Goal: Transaction & Acquisition: Download file/media

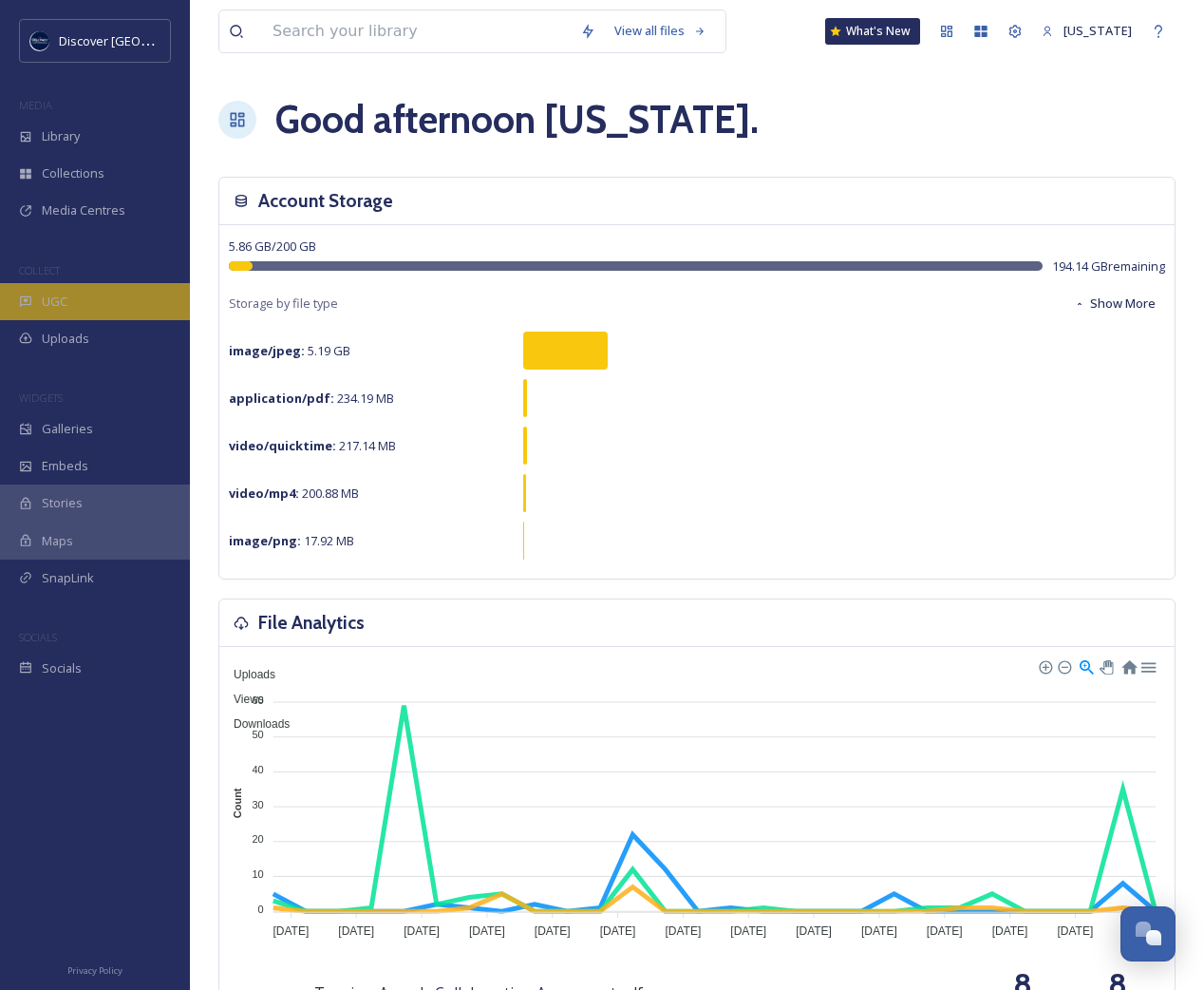
click at [79, 289] on div "UGC" at bounding box center [95, 301] width 190 height 37
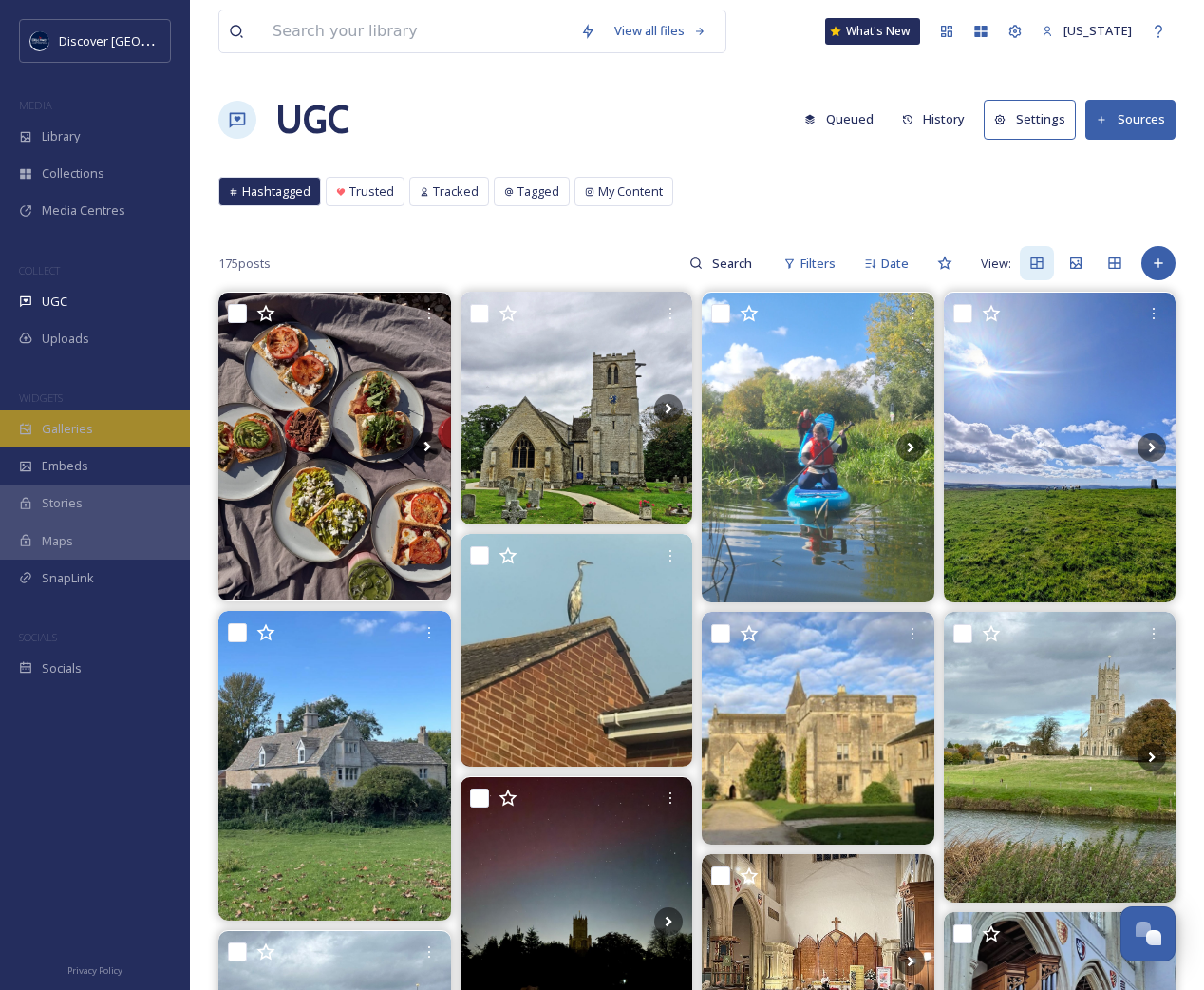
click at [112, 428] on div "Galleries" at bounding box center [95, 428] width 190 height 37
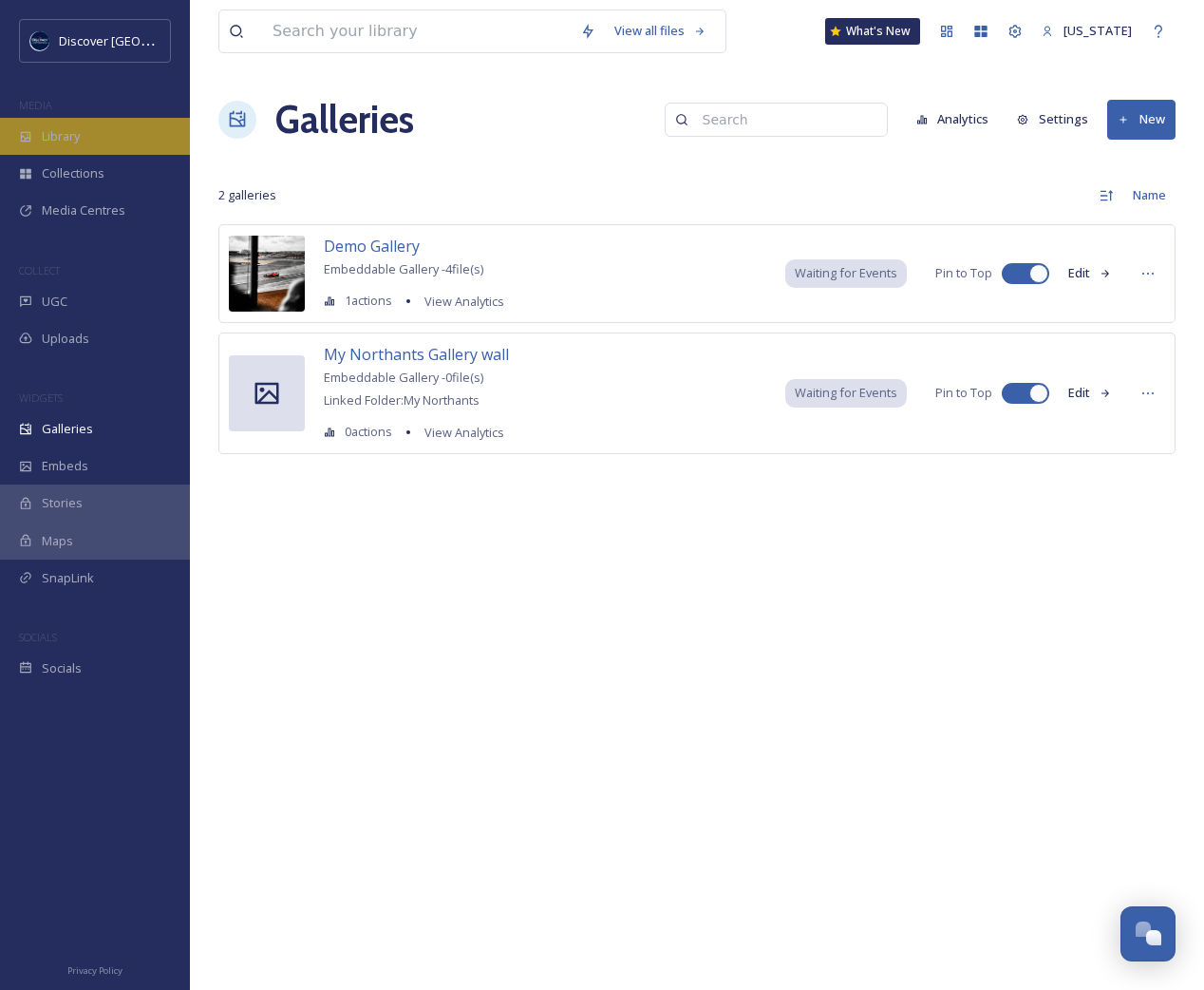
click at [93, 150] on div "Library" at bounding box center [95, 136] width 190 height 37
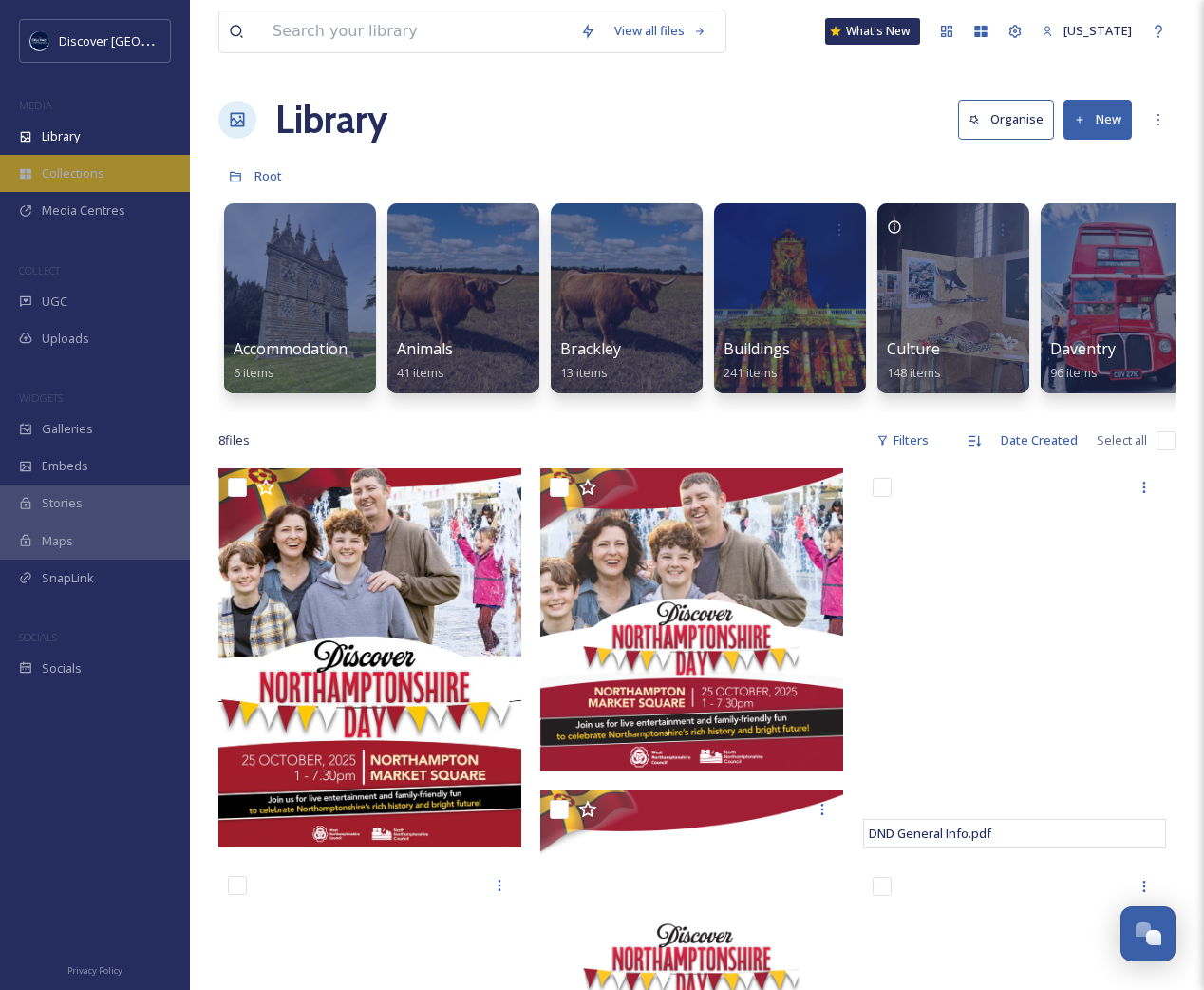
click at [83, 179] on span "Collections" at bounding box center [72, 173] width 62 height 18
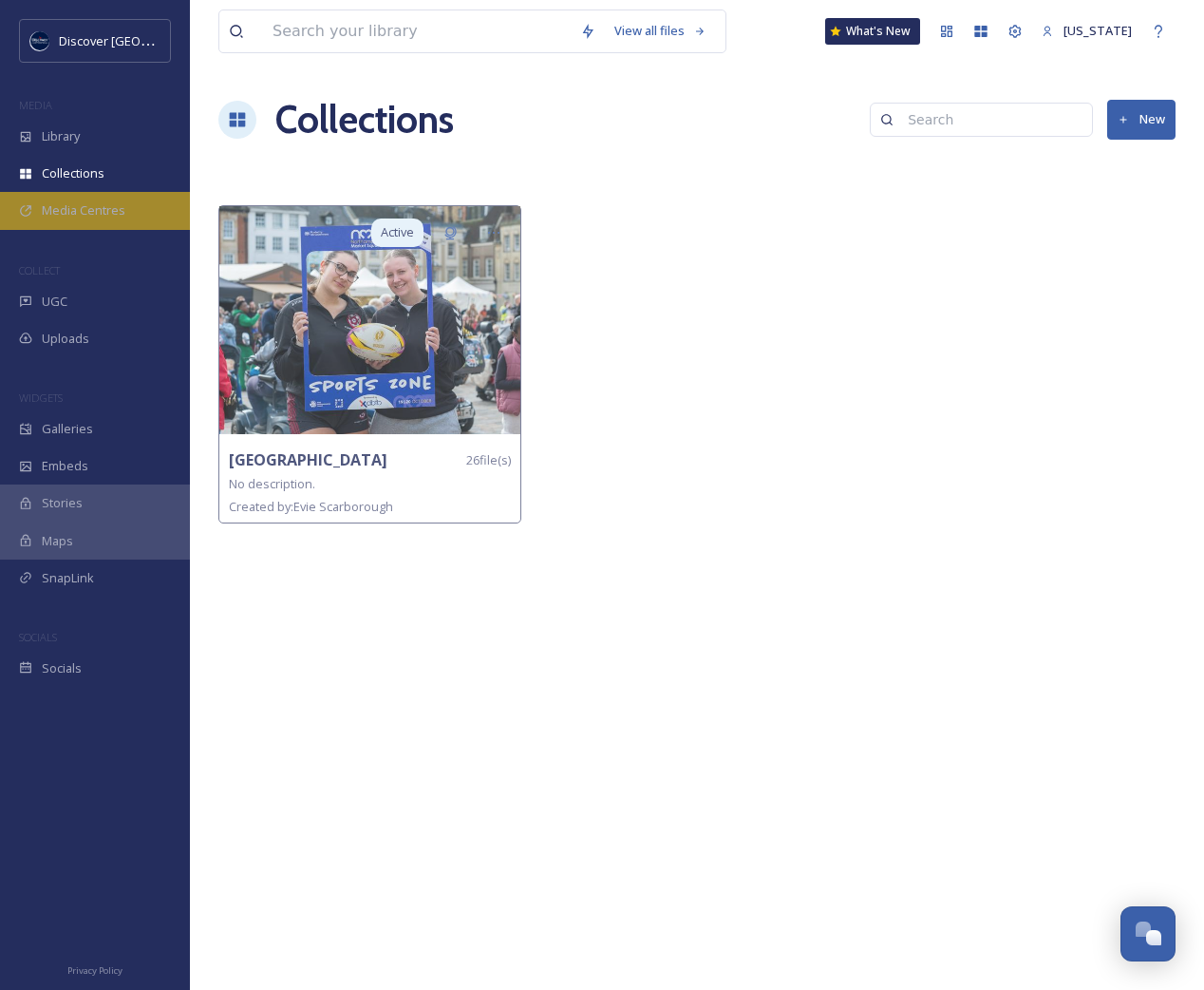
click at [109, 218] on span "Media Centres" at bounding box center [83, 210] width 83 height 18
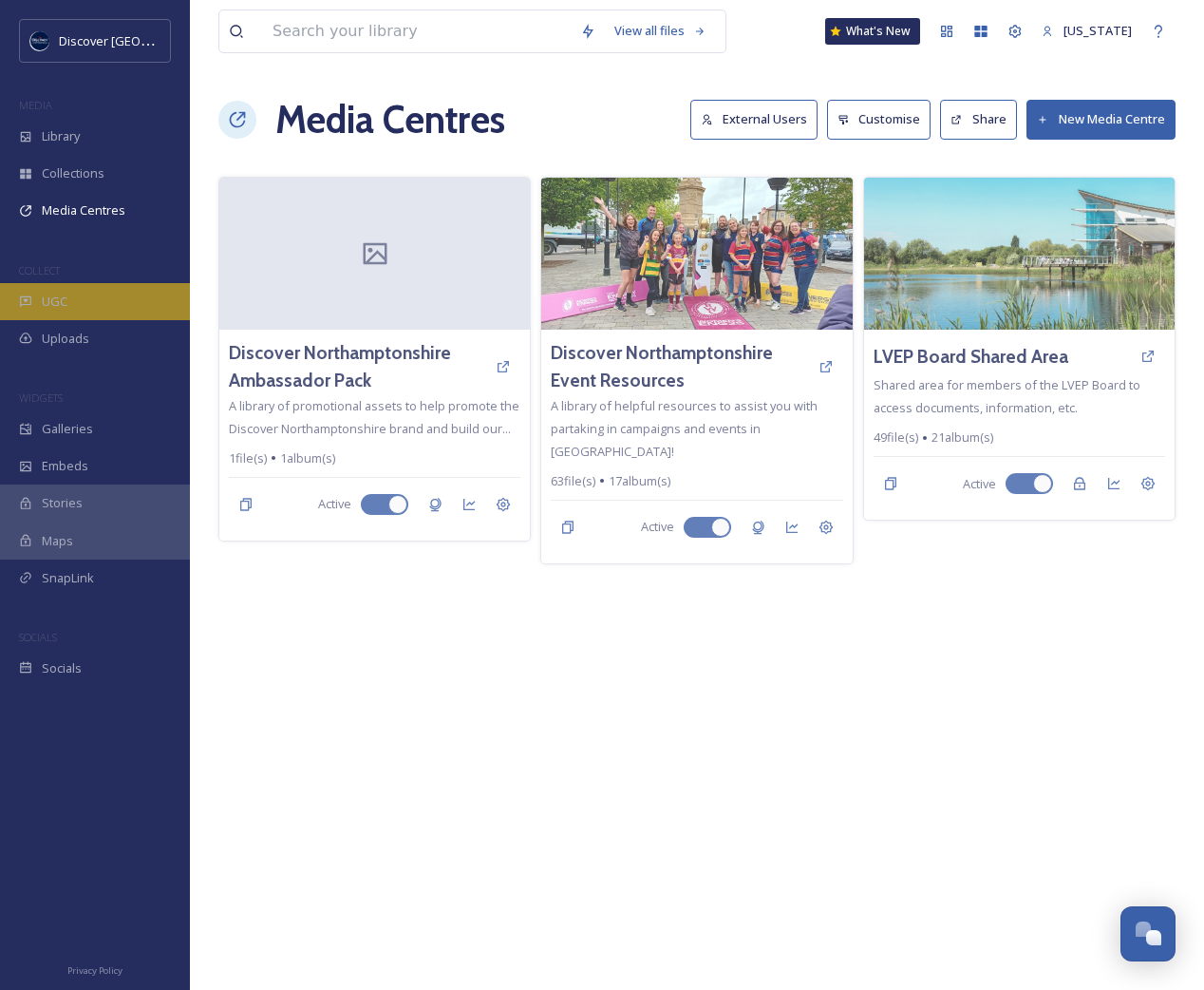
click at [80, 304] on div "UGC" at bounding box center [95, 301] width 190 height 37
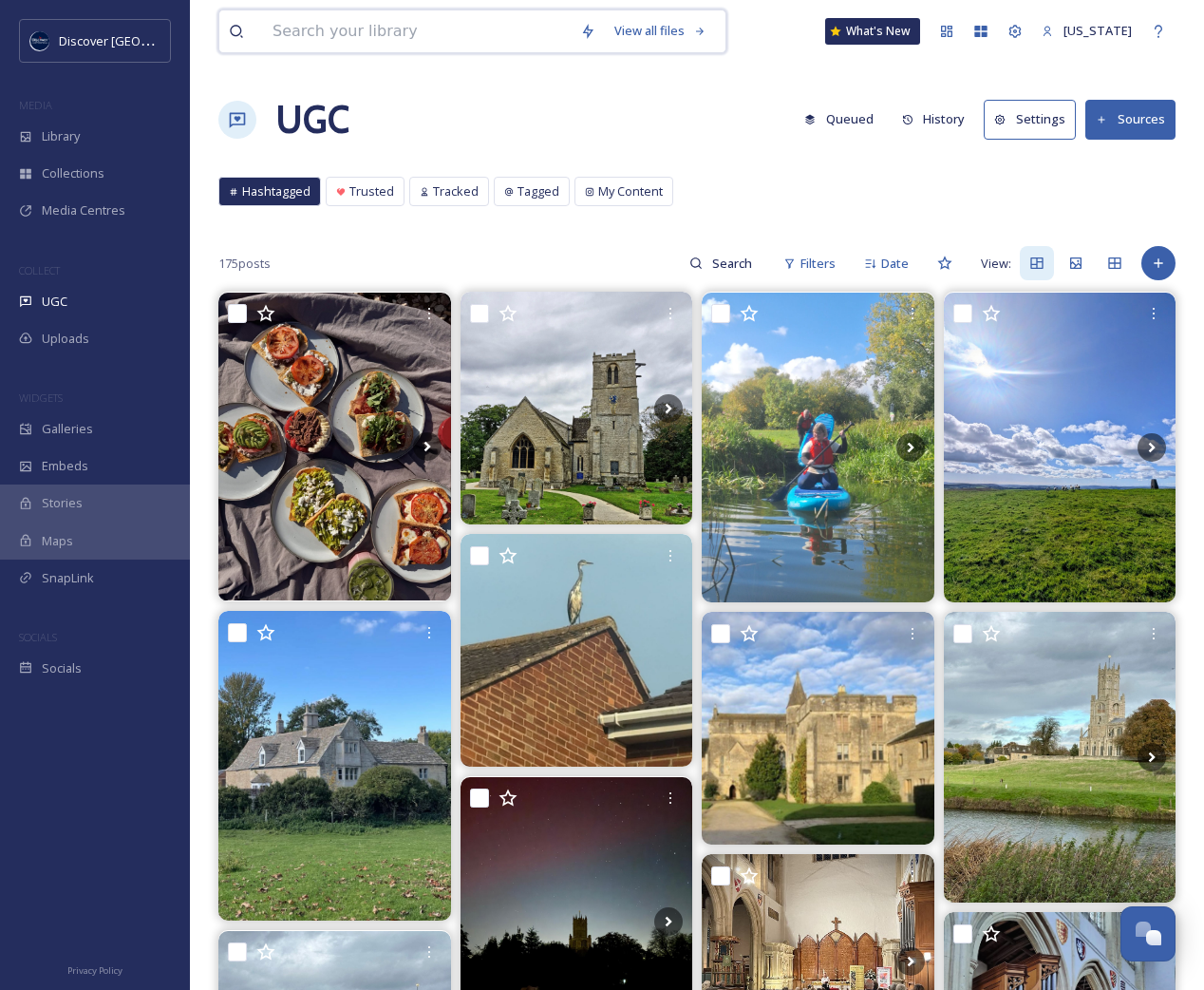
click at [371, 42] on input at bounding box center [416, 32] width 308 height 42
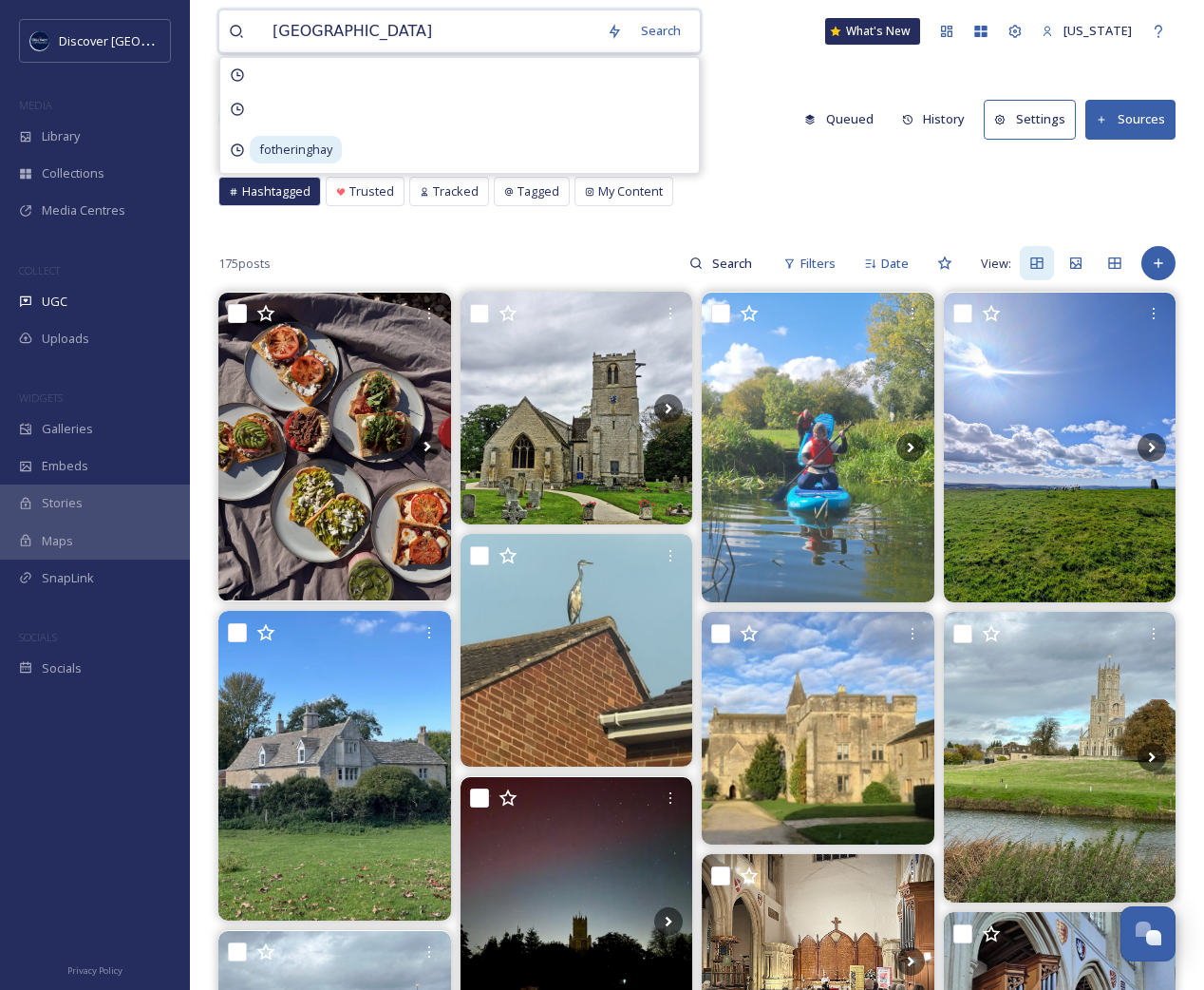
type input "rushden lakes"
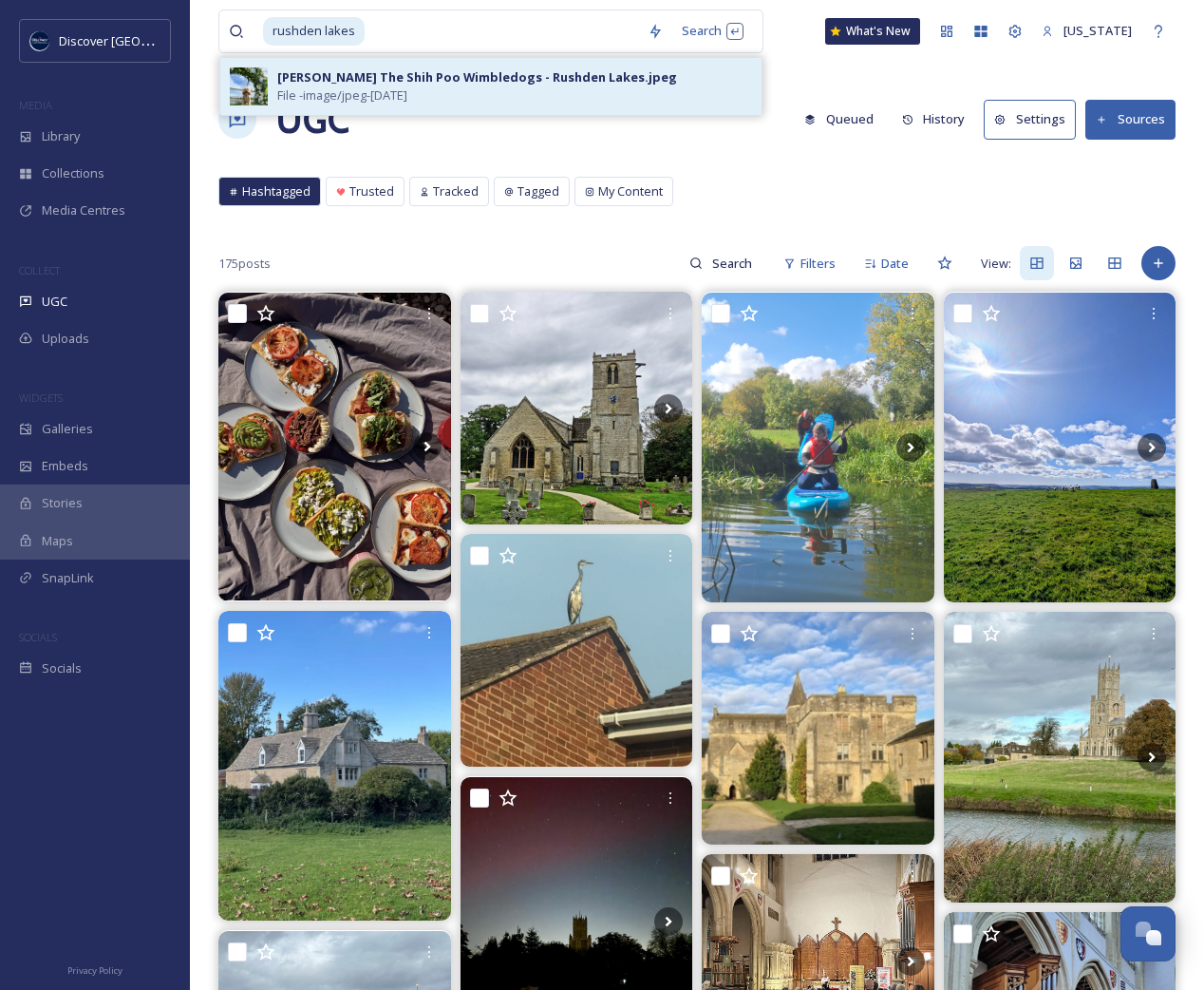
click at [481, 87] on div "Nellie The Shih Poo Wimbledogs - Rushden Lakes.jpeg File - image/jpeg - Jul 24 …" at bounding box center [514, 86] width 475 height 36
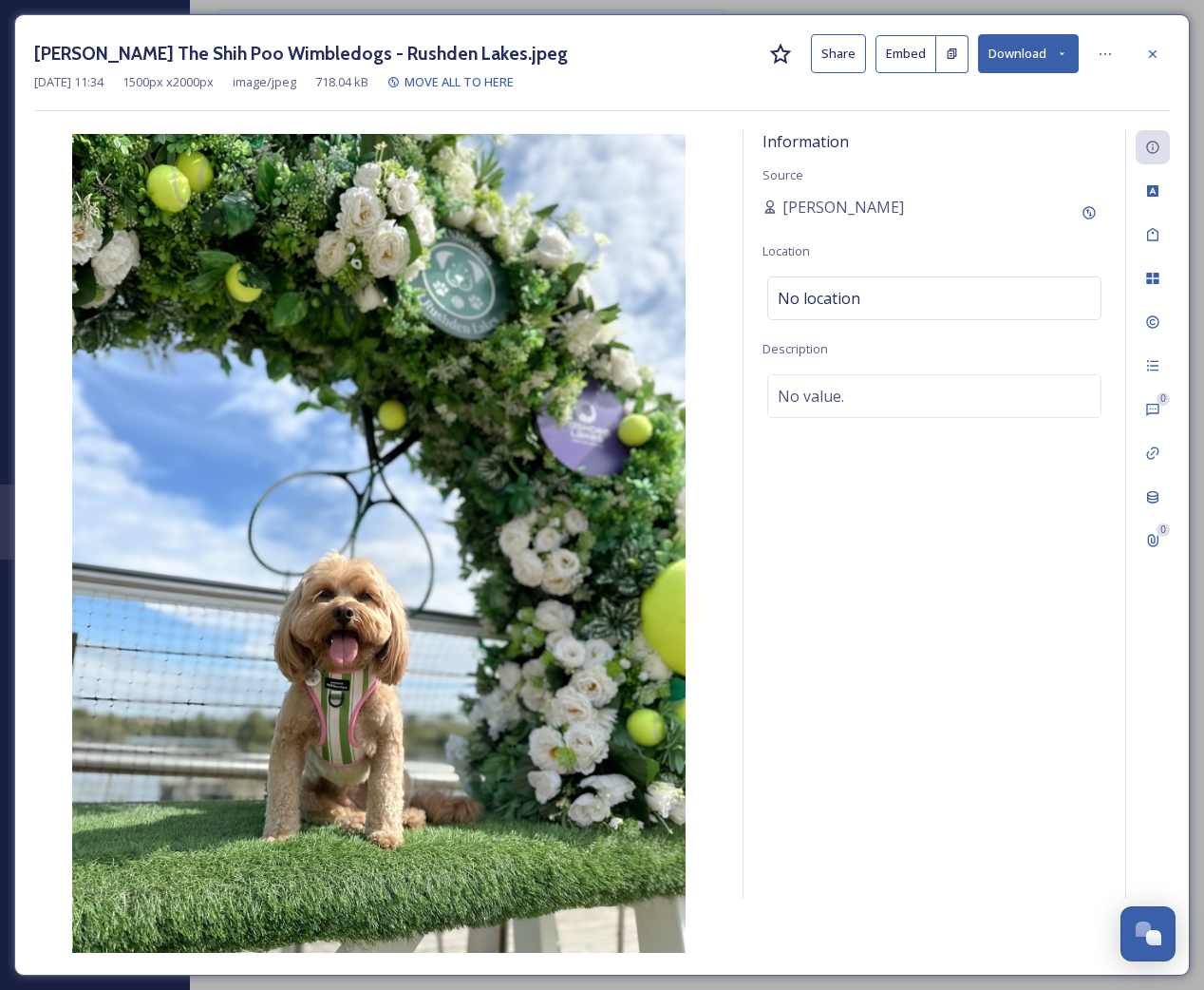
click at [716, 568] on div "Information Source Evie Scarborough Location No location Description No value." at bounding box center [933, 513] width 382 height 768
click at [716, 57] on icon at bounding box center [1152, 54] width 15 height 15
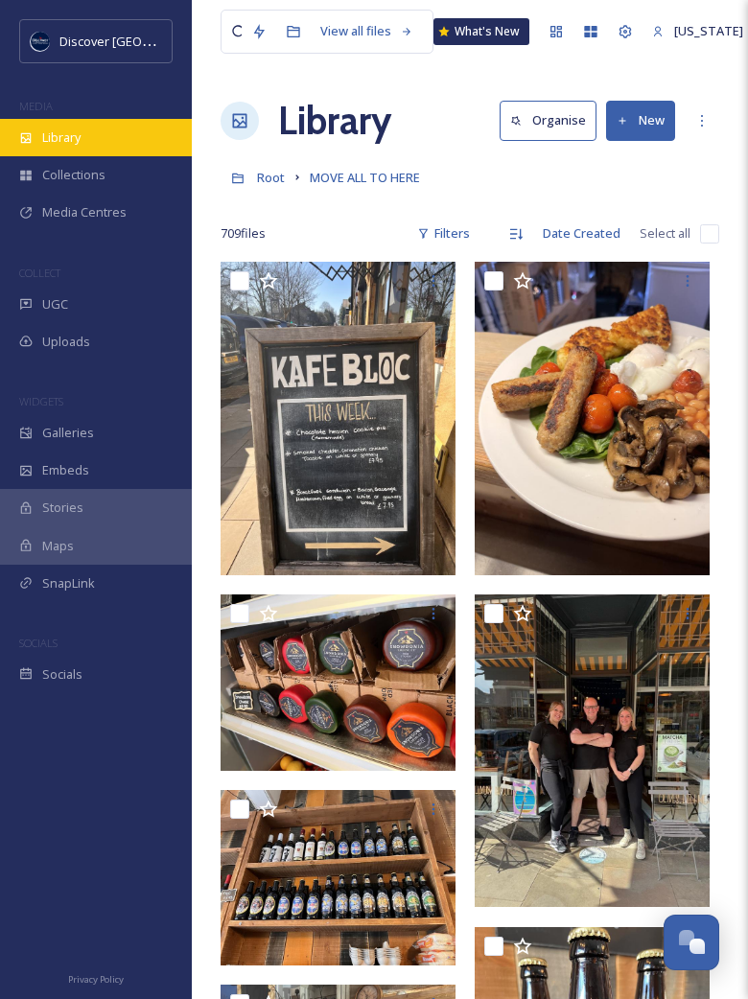
click at [73, 144] on span "Library" at bounding box center [61, 137] width 38 height 18
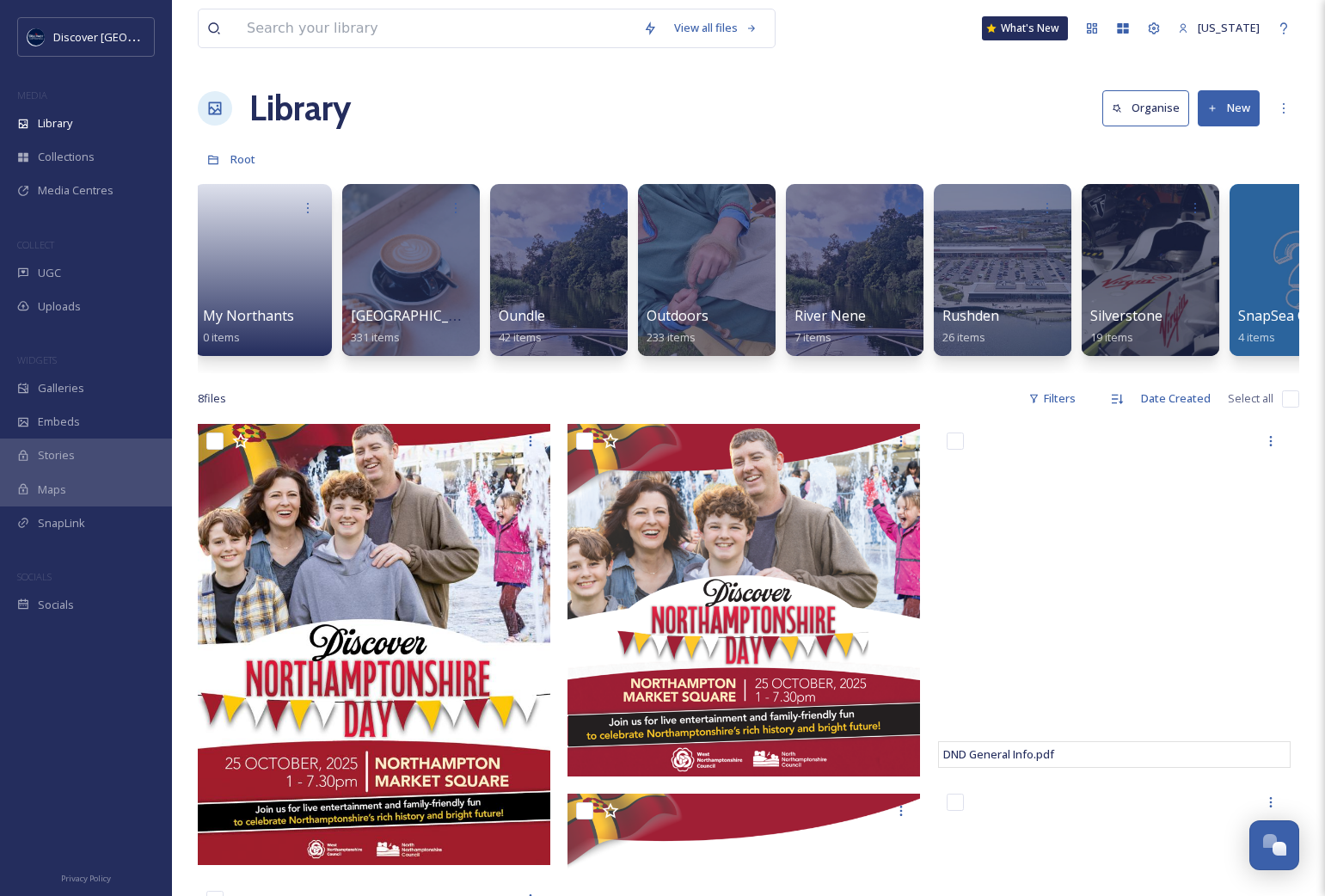
scroll to position [0, 2258]
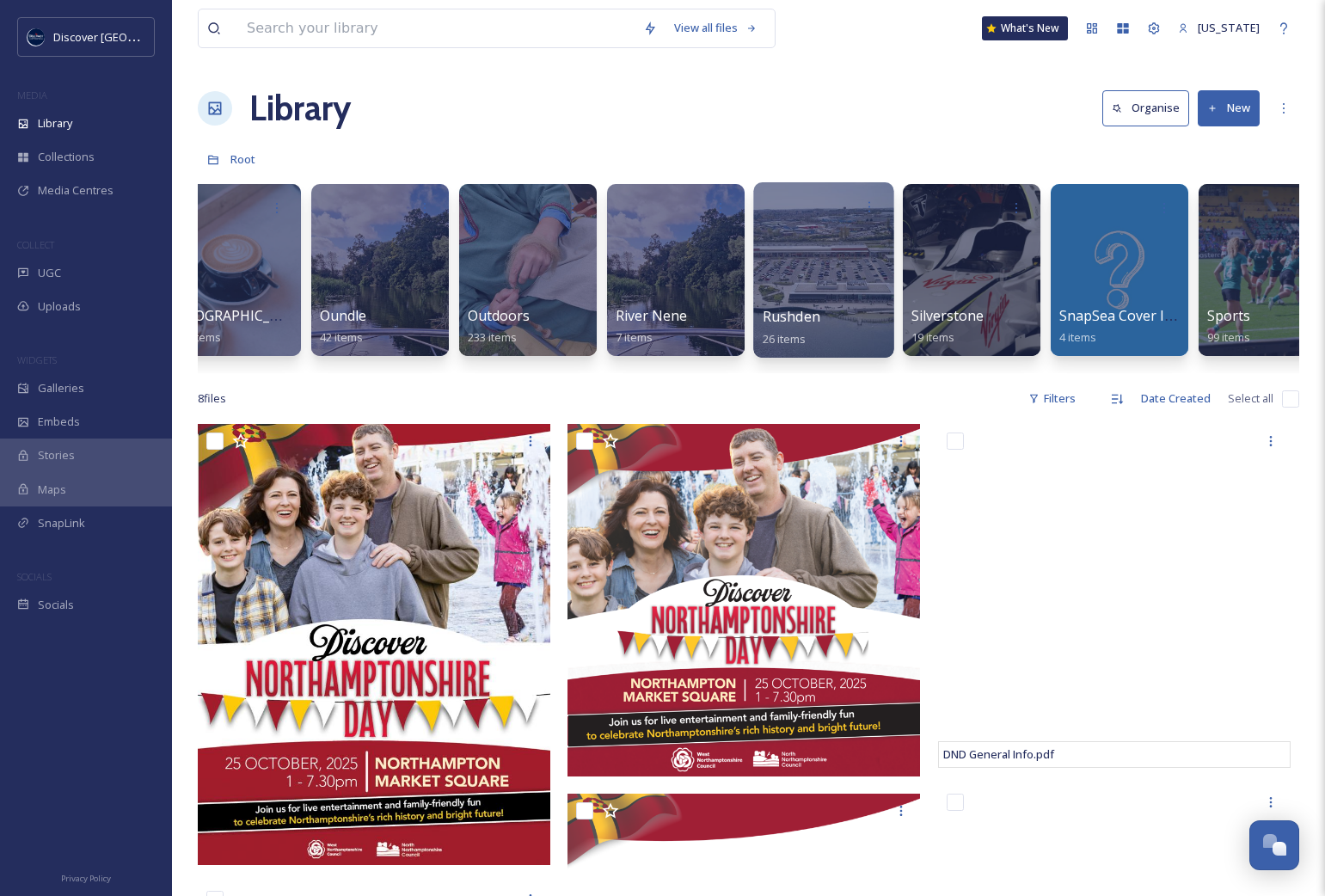
click at [649, 291] on div at bounding box center [824, 270] width 140 height 176
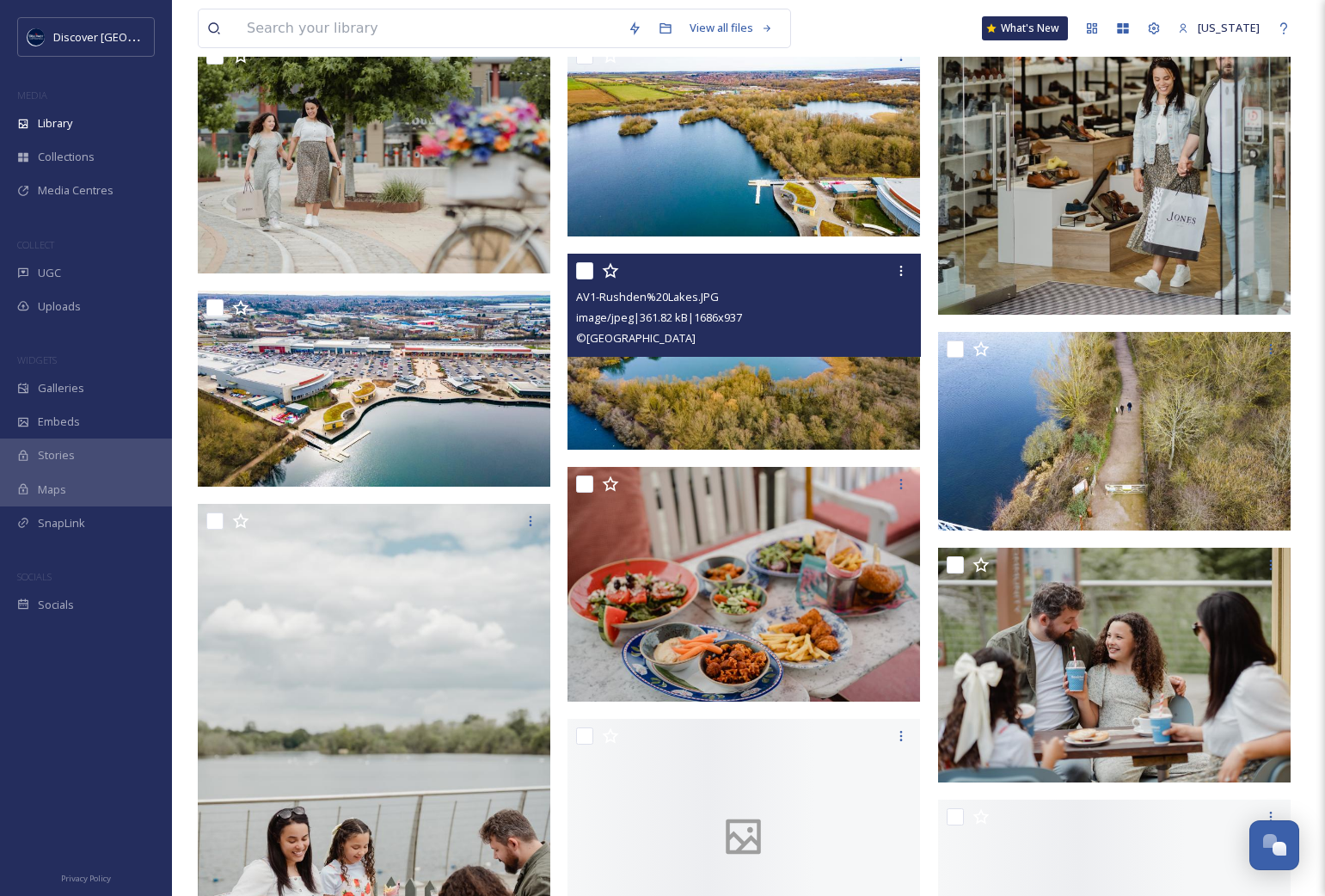
scroll to position [509, 0]
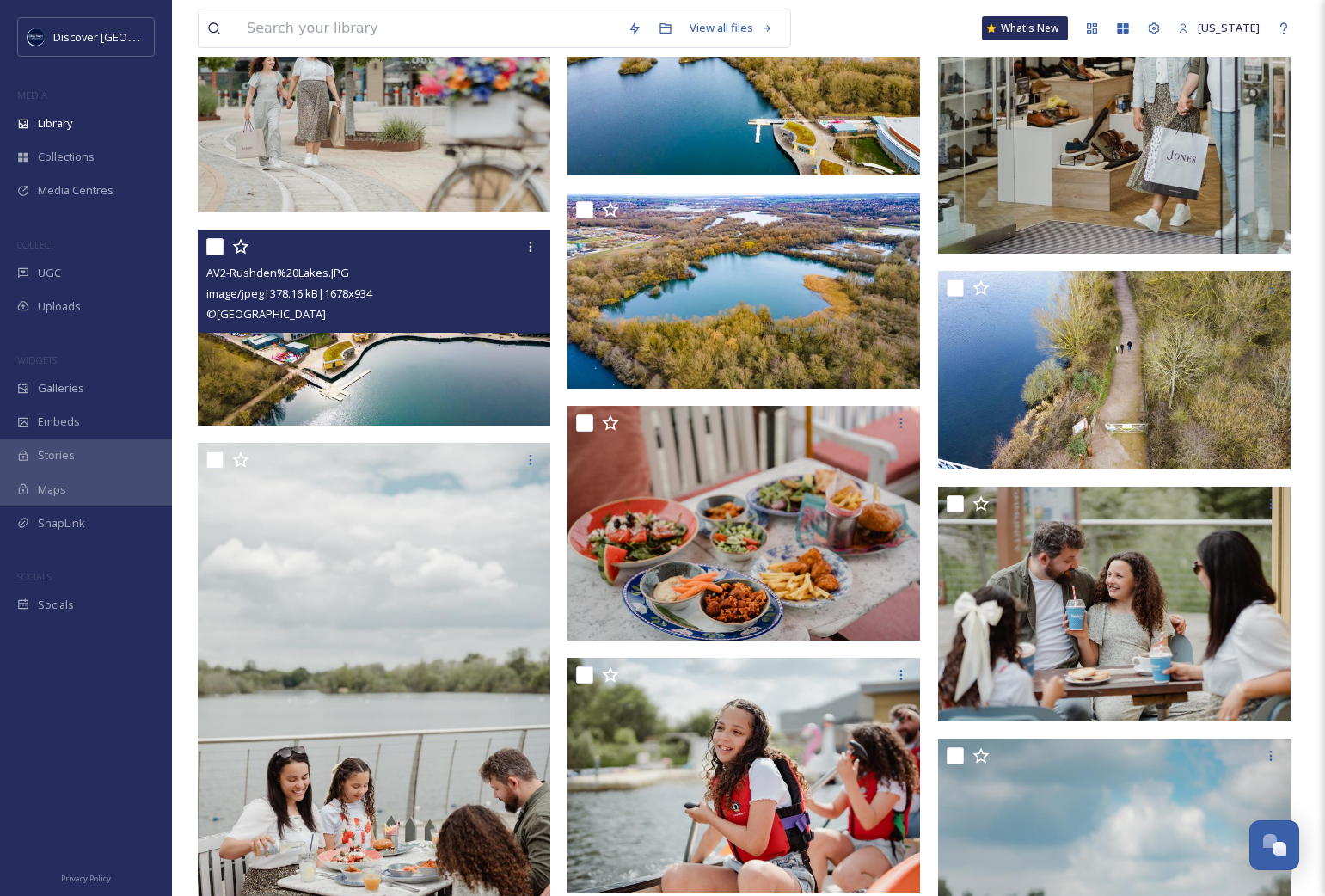
click at [321, 380] on img at bounding box center [373, 327] width 353 height 196
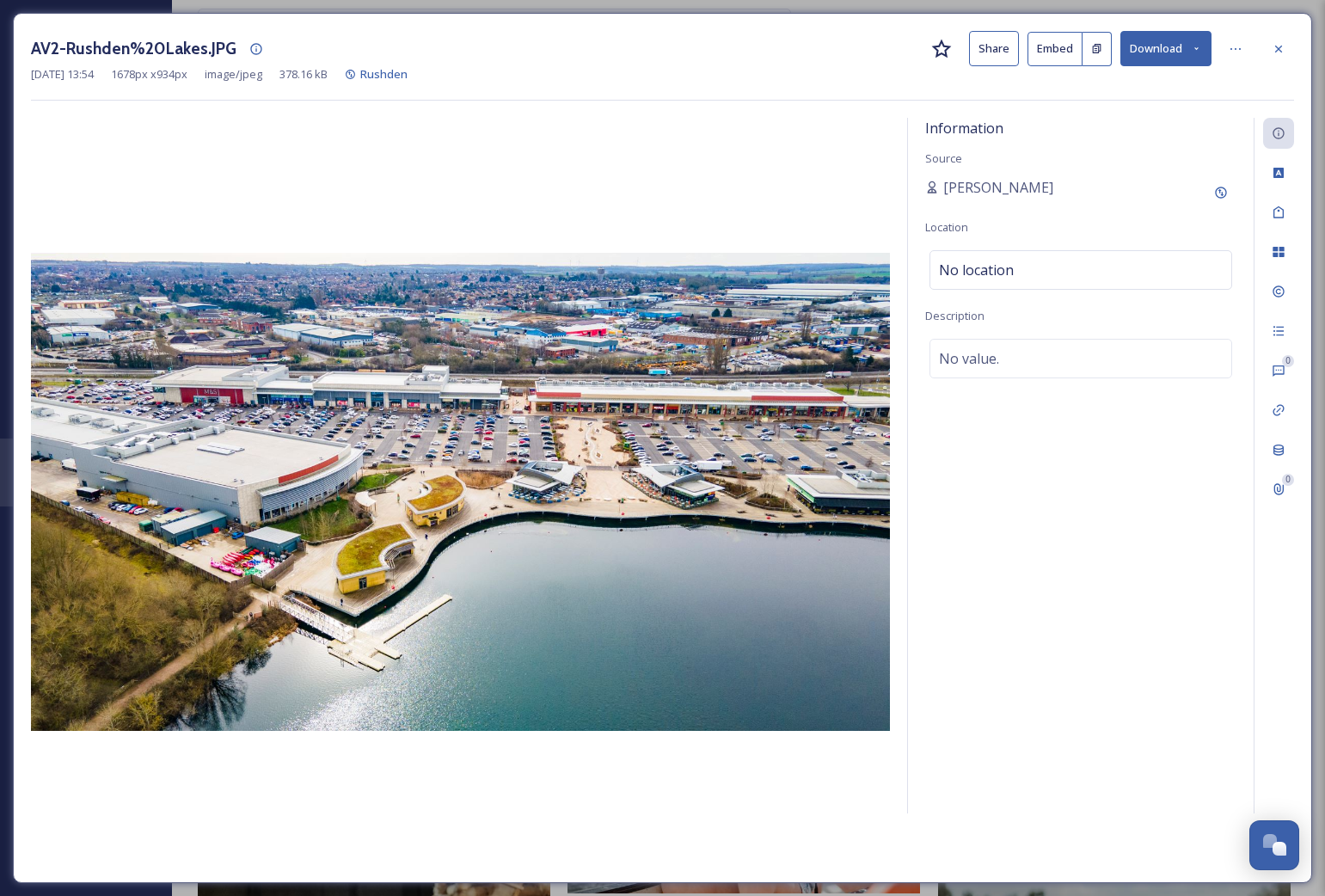
click at [649, 57] on button "Download" at bounding box center [1166, 48] width 92 height 35
click at [649, 84] on span "Download Original (1678 x 934)" at bounding box center [1121, 88] width 156 height 16
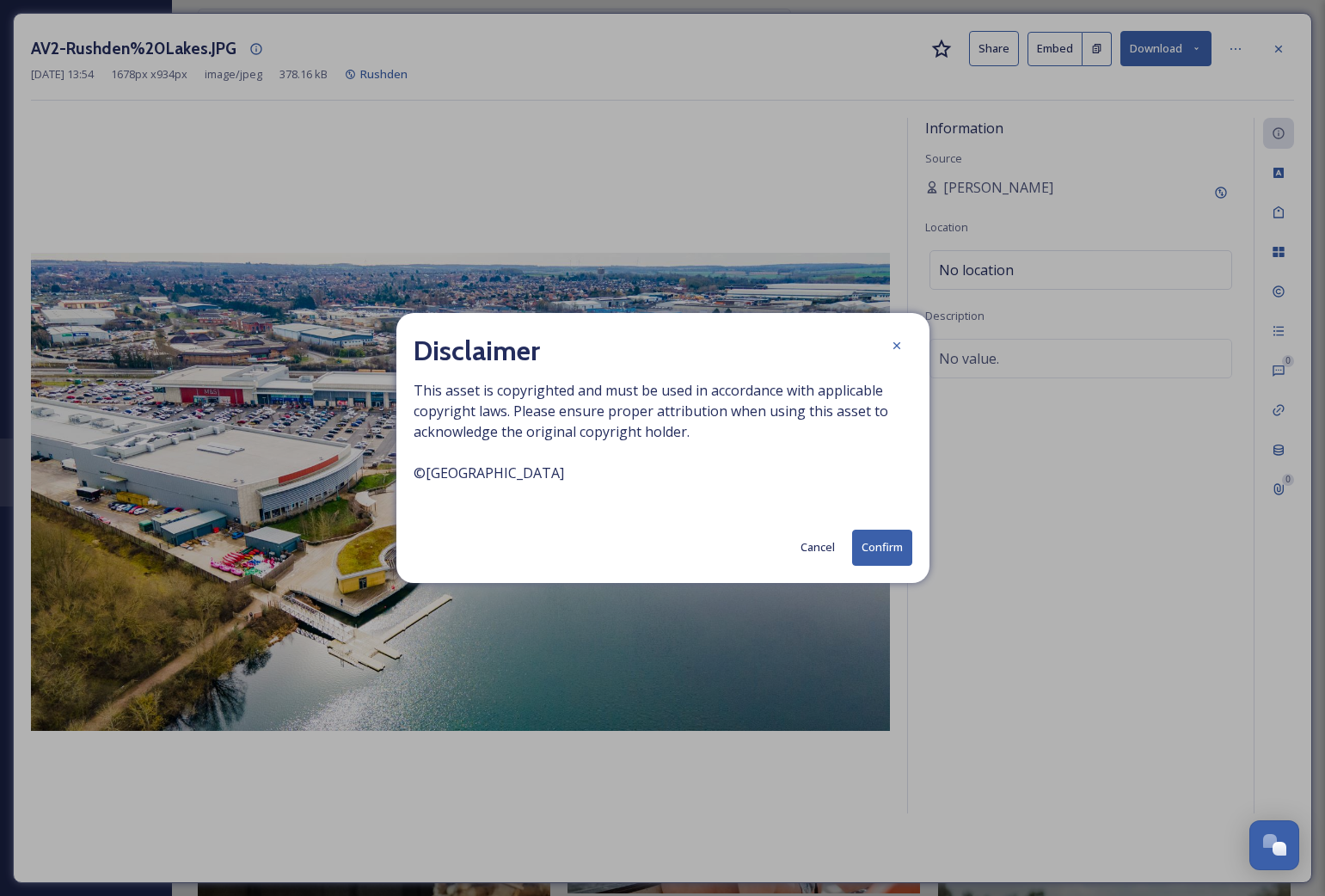
click at [649, 547] on button "Confirm" at bounding box center [882, 546] width 60 height 35
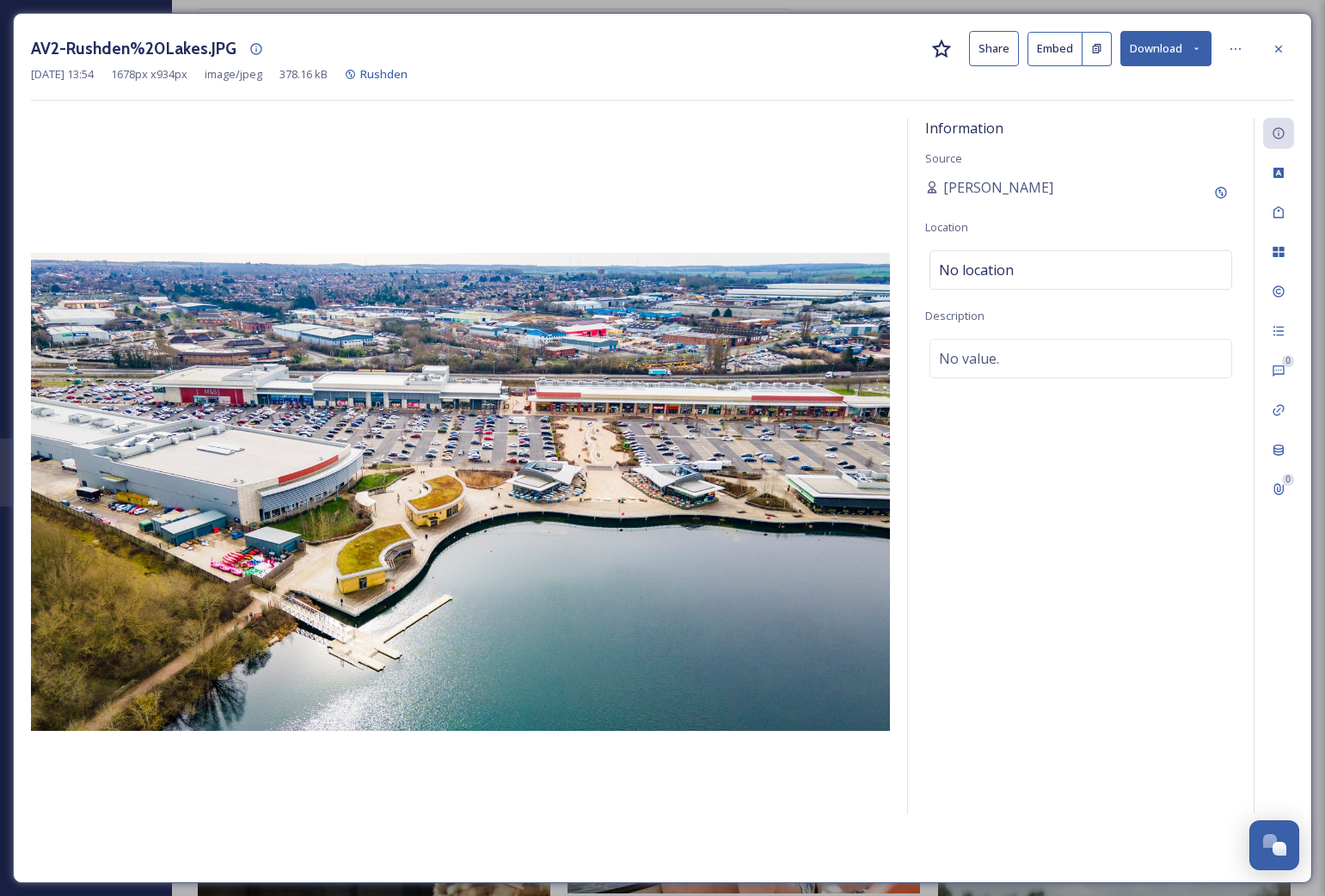
click at [649, 67] on div "Oct 01 2025 13:54 1678 px x 934 px image/jpeg 378.16 kB Rushden" at bounding box center [663, 74] width 1263 height 16
click at [649, 45] on icon at bounding box center [1278, 48] width 13 height 13
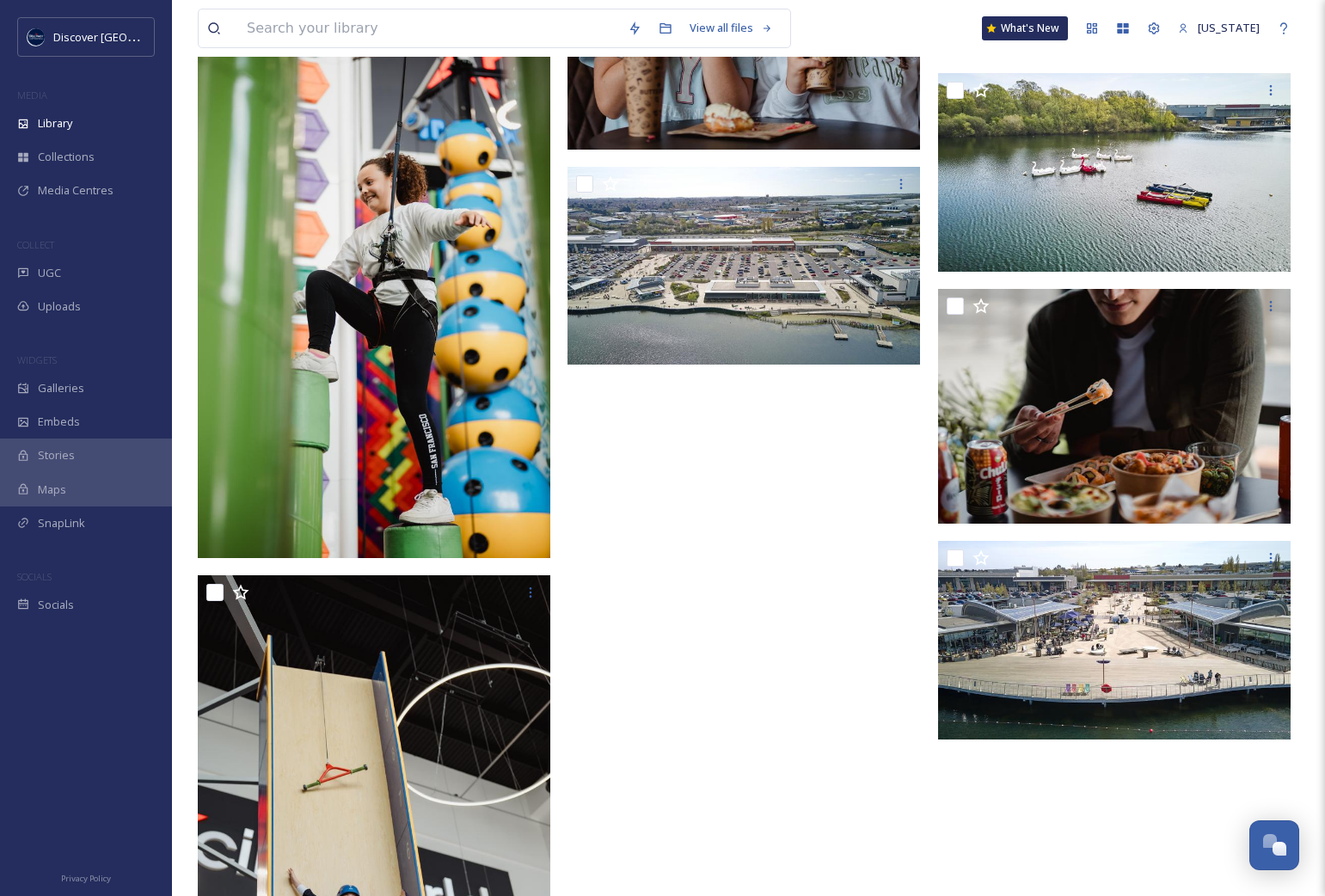
scroll to position [2234, 0]
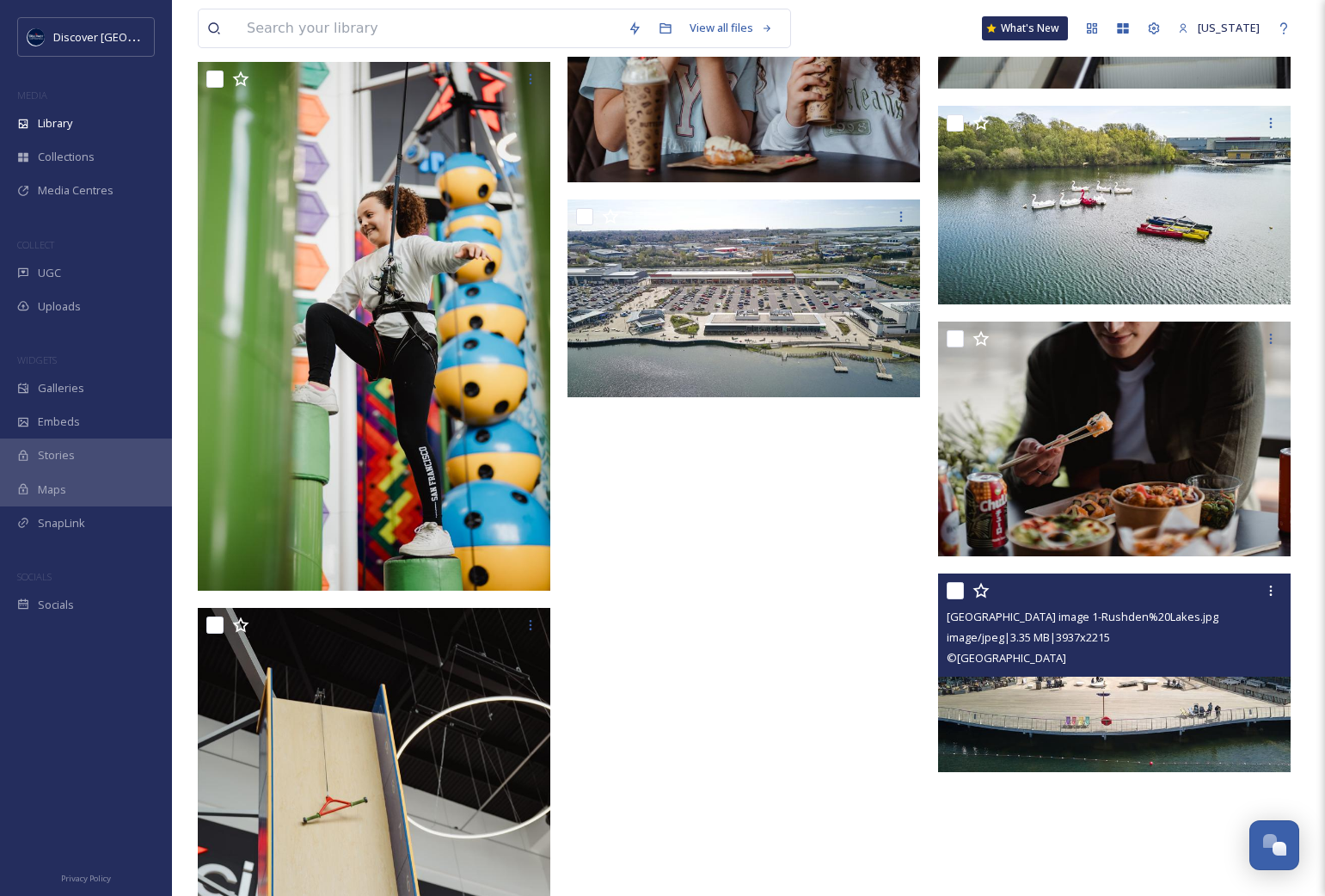
click at [649, 698] on img at bounding box center [1114, 672] width 353 height 198
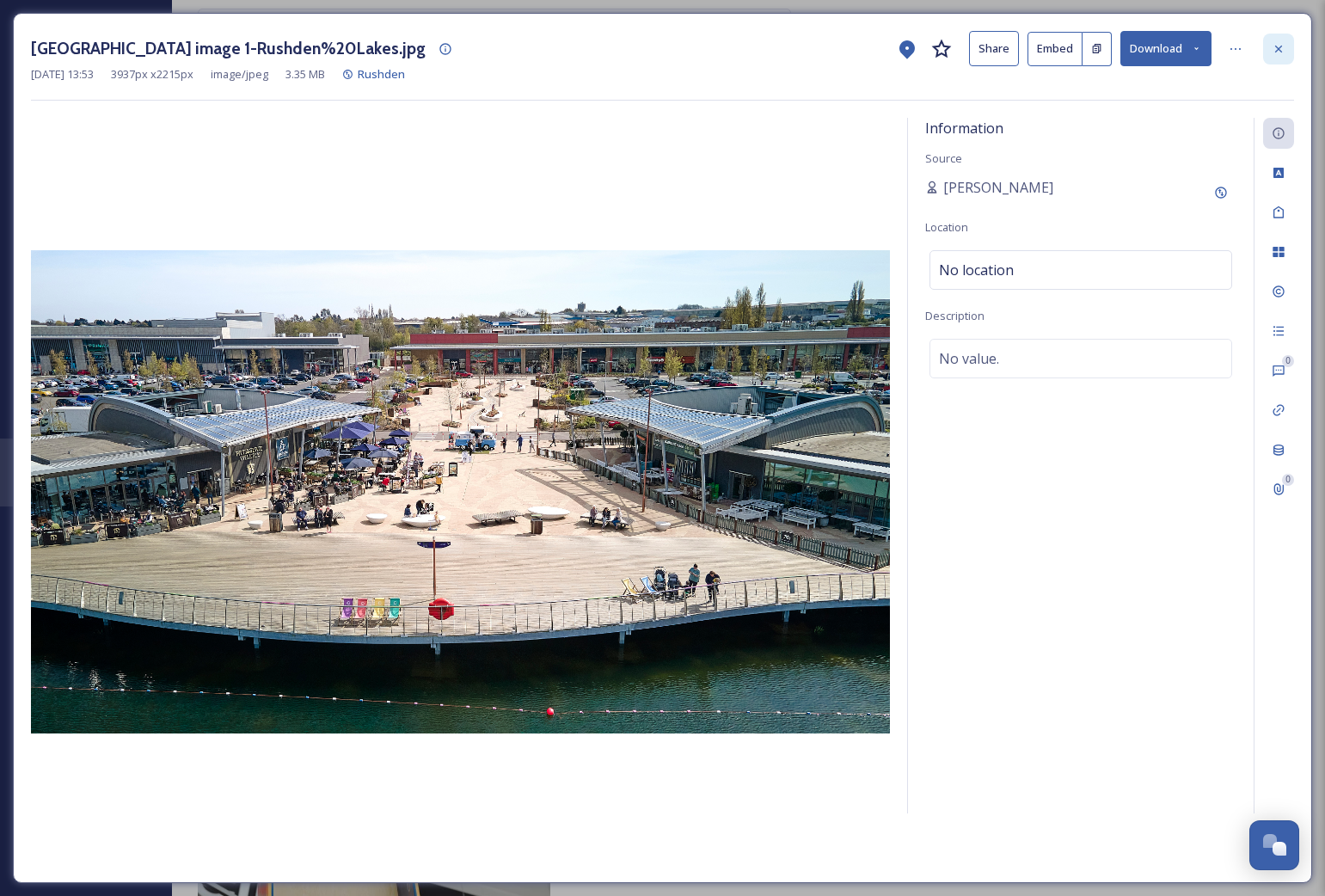
click at [649, 48] on icon at bounding box center [1278, 48] width 13 height 13
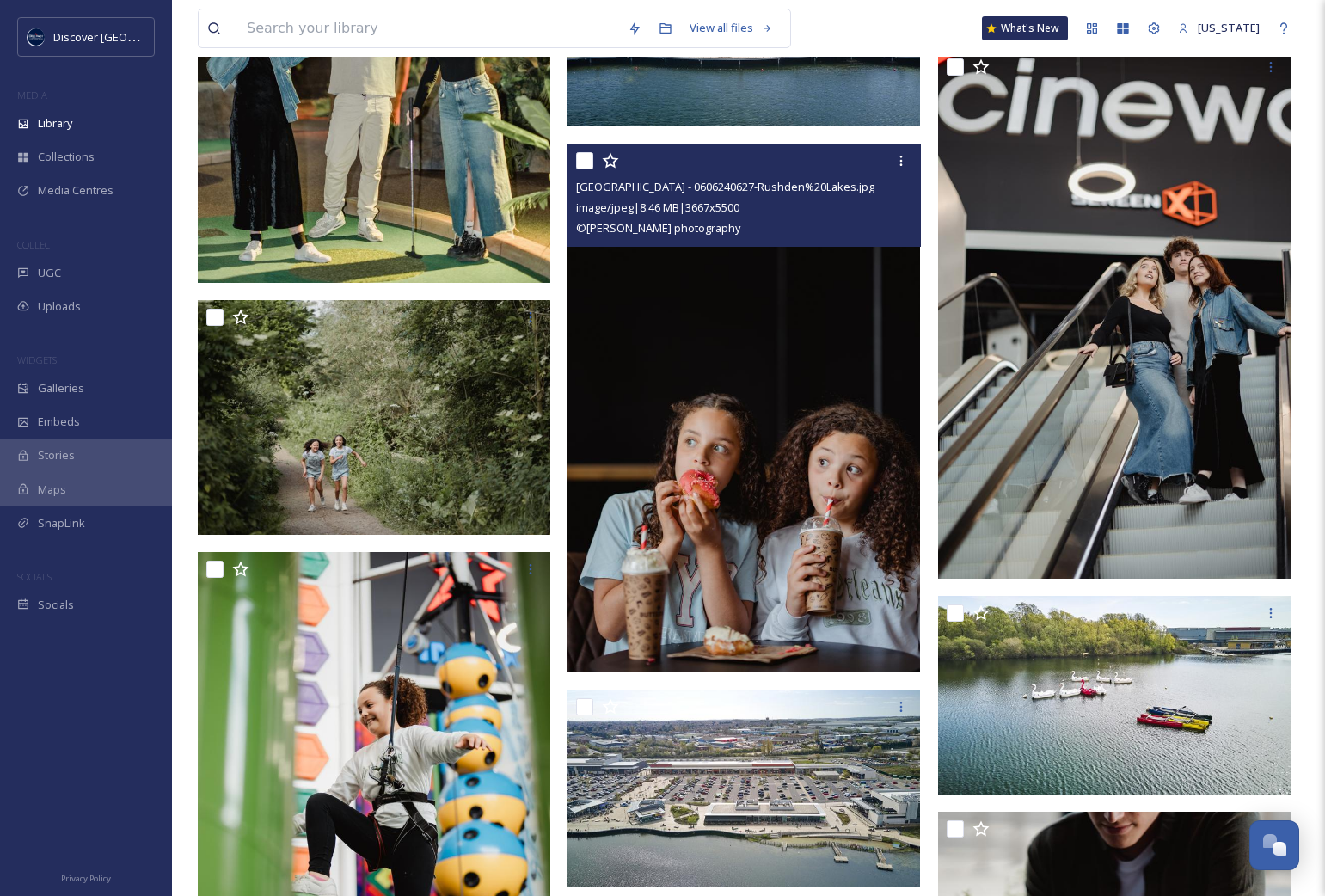
scroll to position [1737, 0]
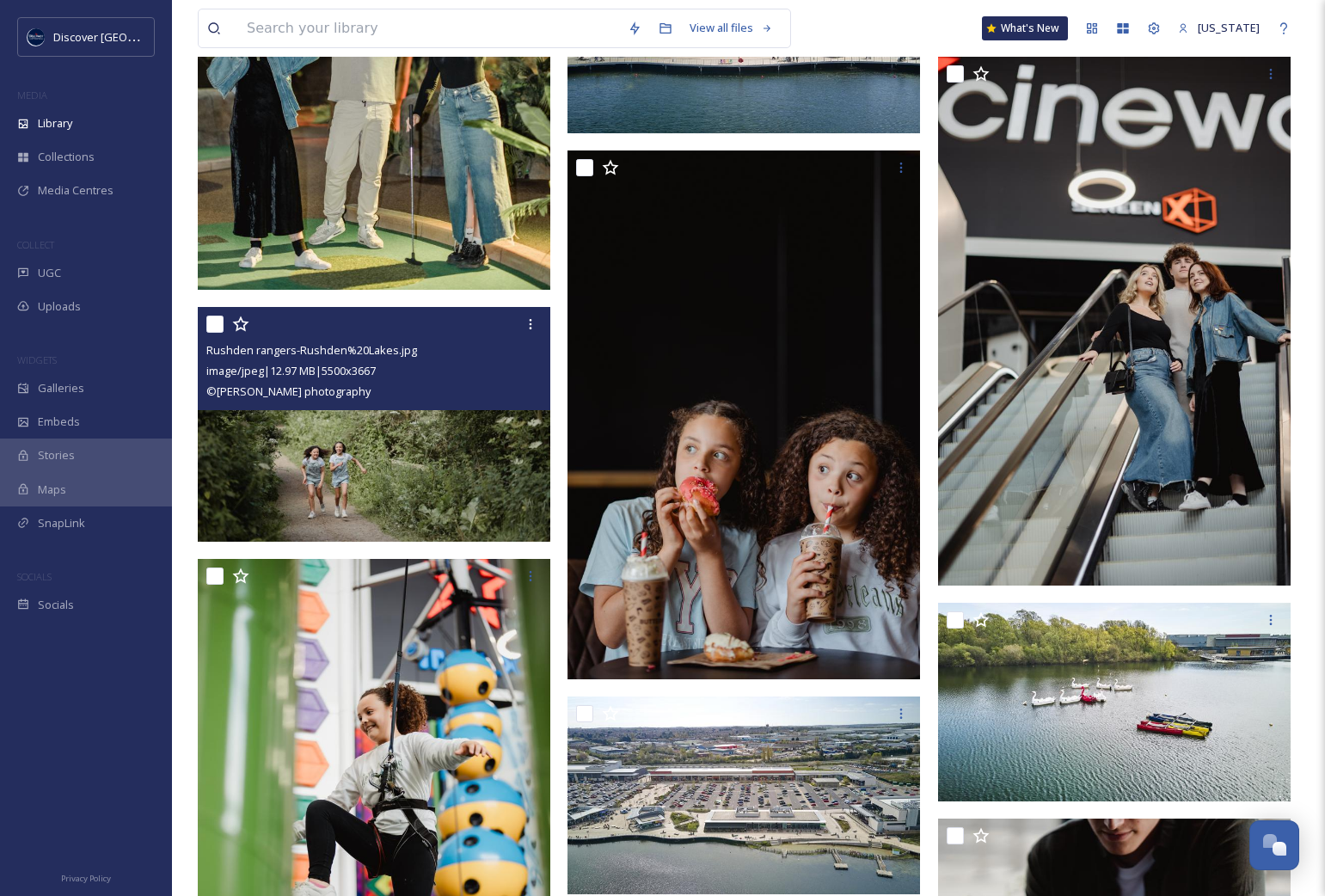
click at [421, 485] on img at bounding box center [373, 424] width 353 height 236
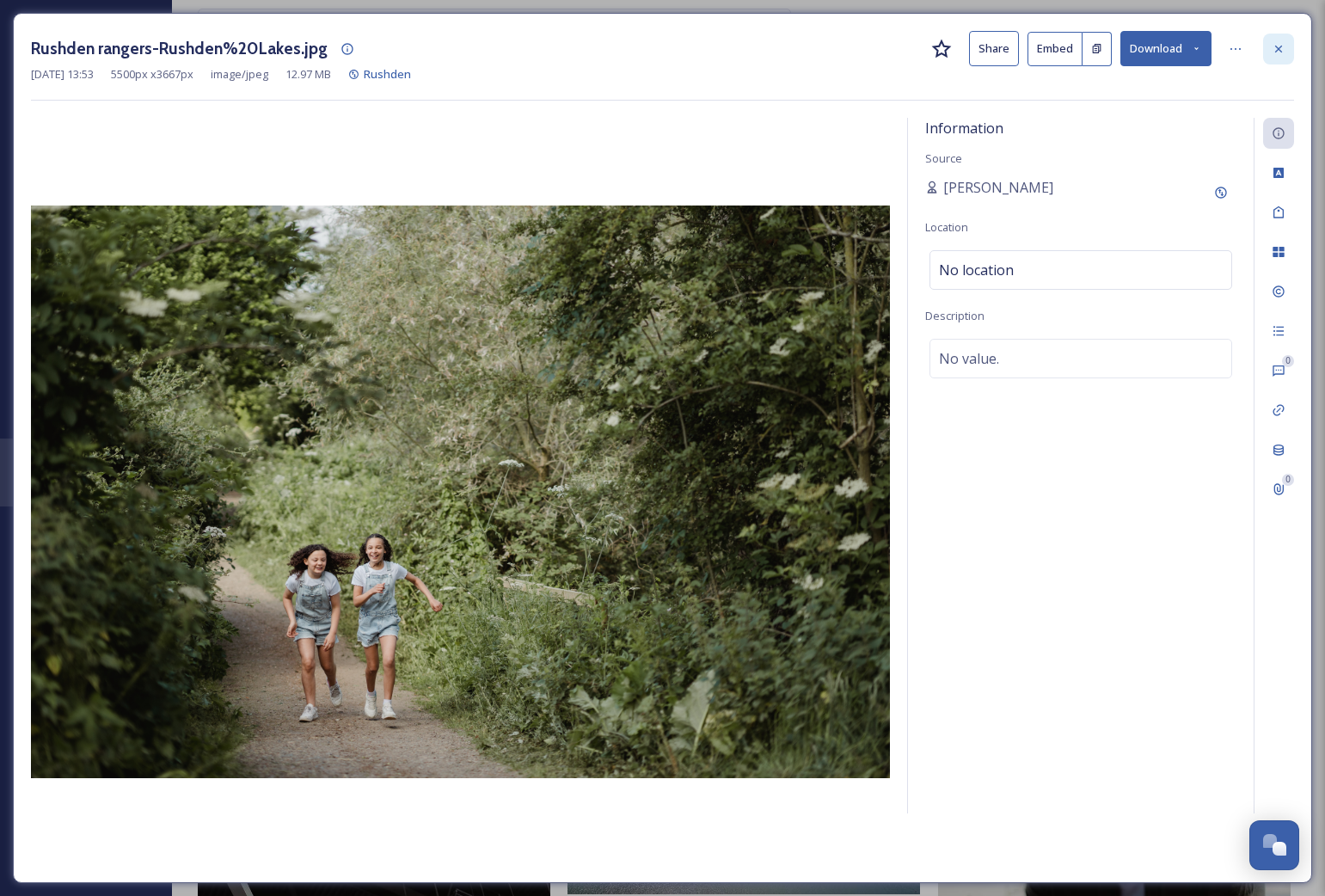
click at [649, 51] on icon at bounding box center [1278, 48] width 13 height 13
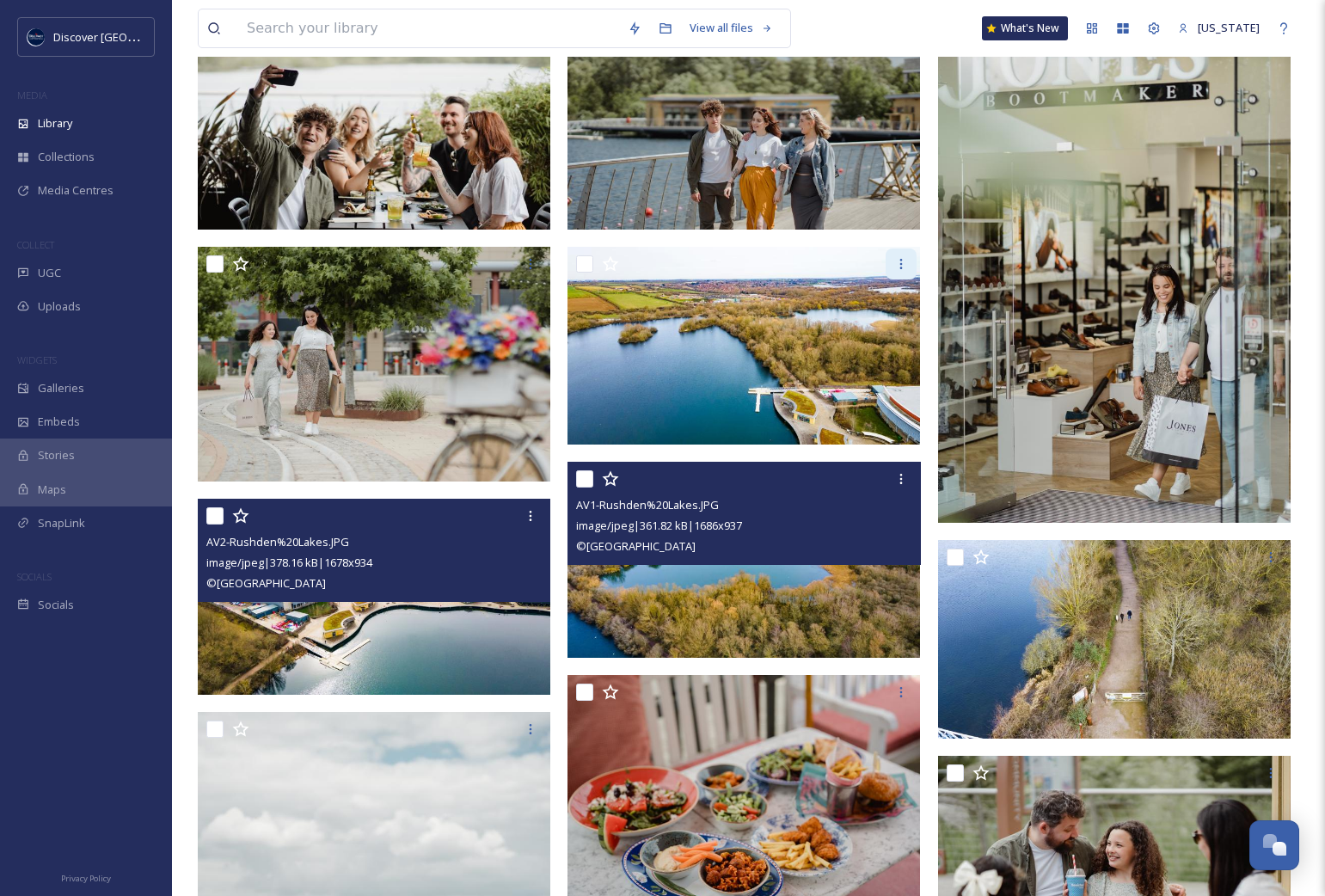
scroll to position [246, 0]
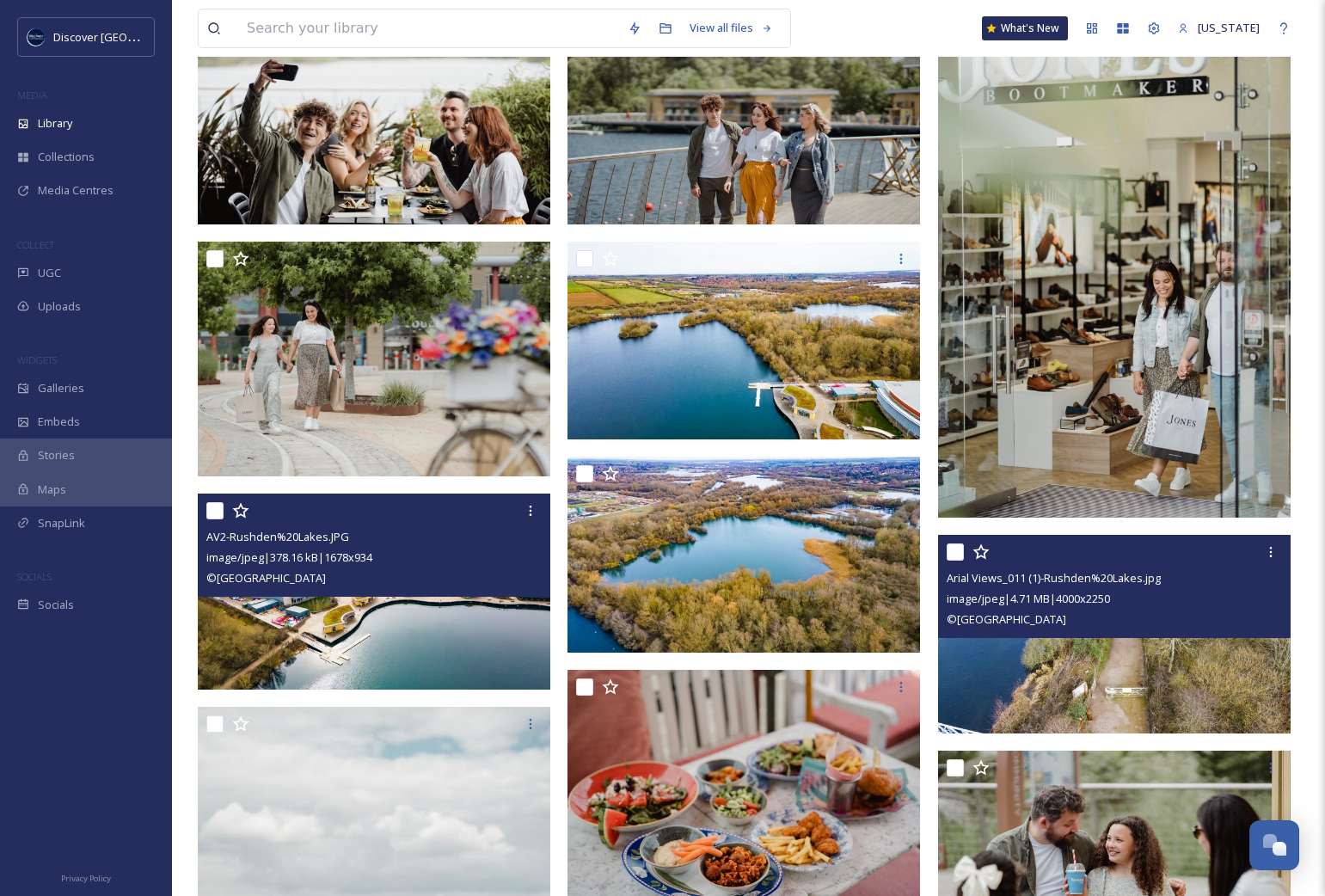
click at [649, 673] on img at bounding box center [1114, 633] width 353 height 198
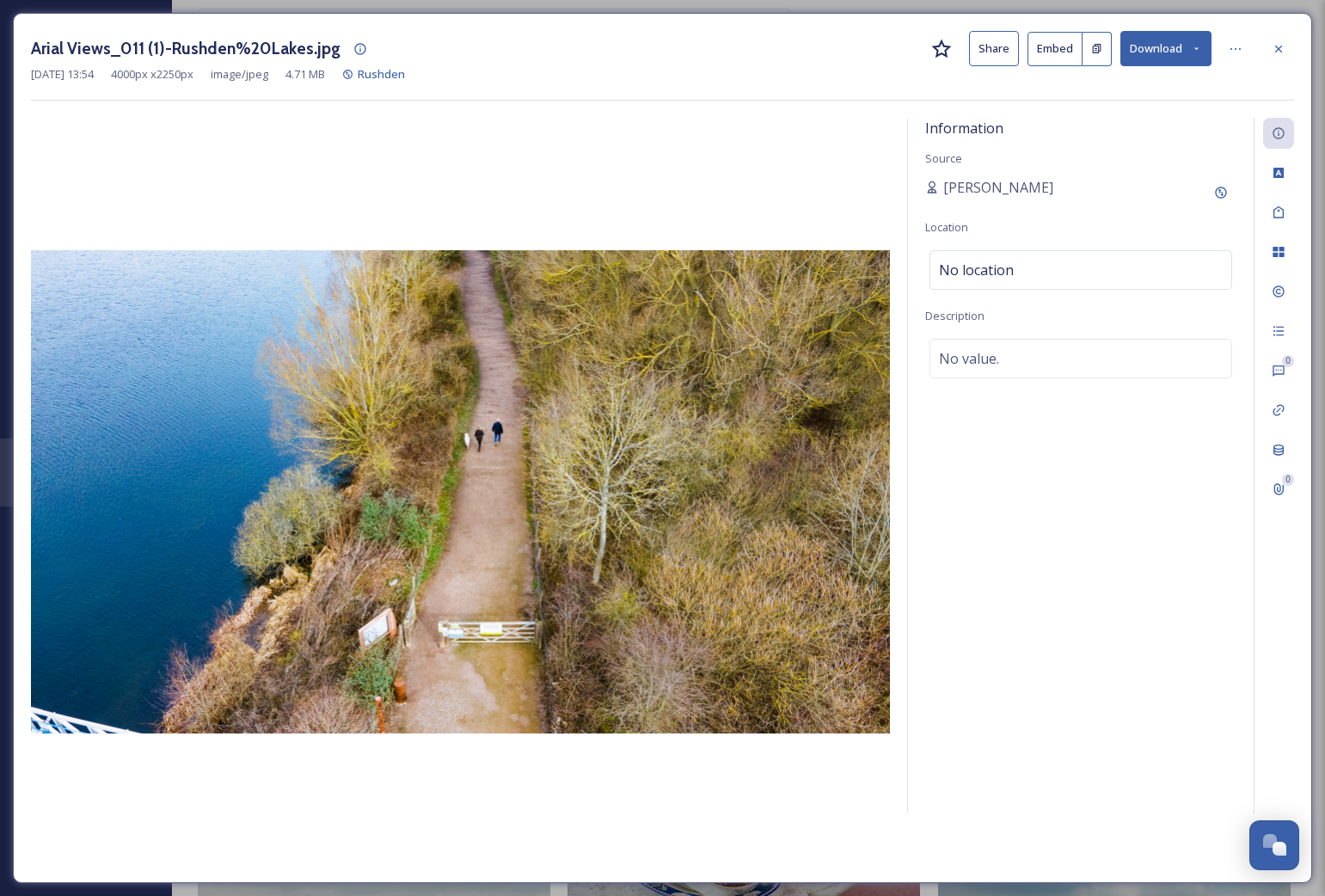
click at [649, 52] on button "Download" at bounding box center [1166, 48] width 92 height 35
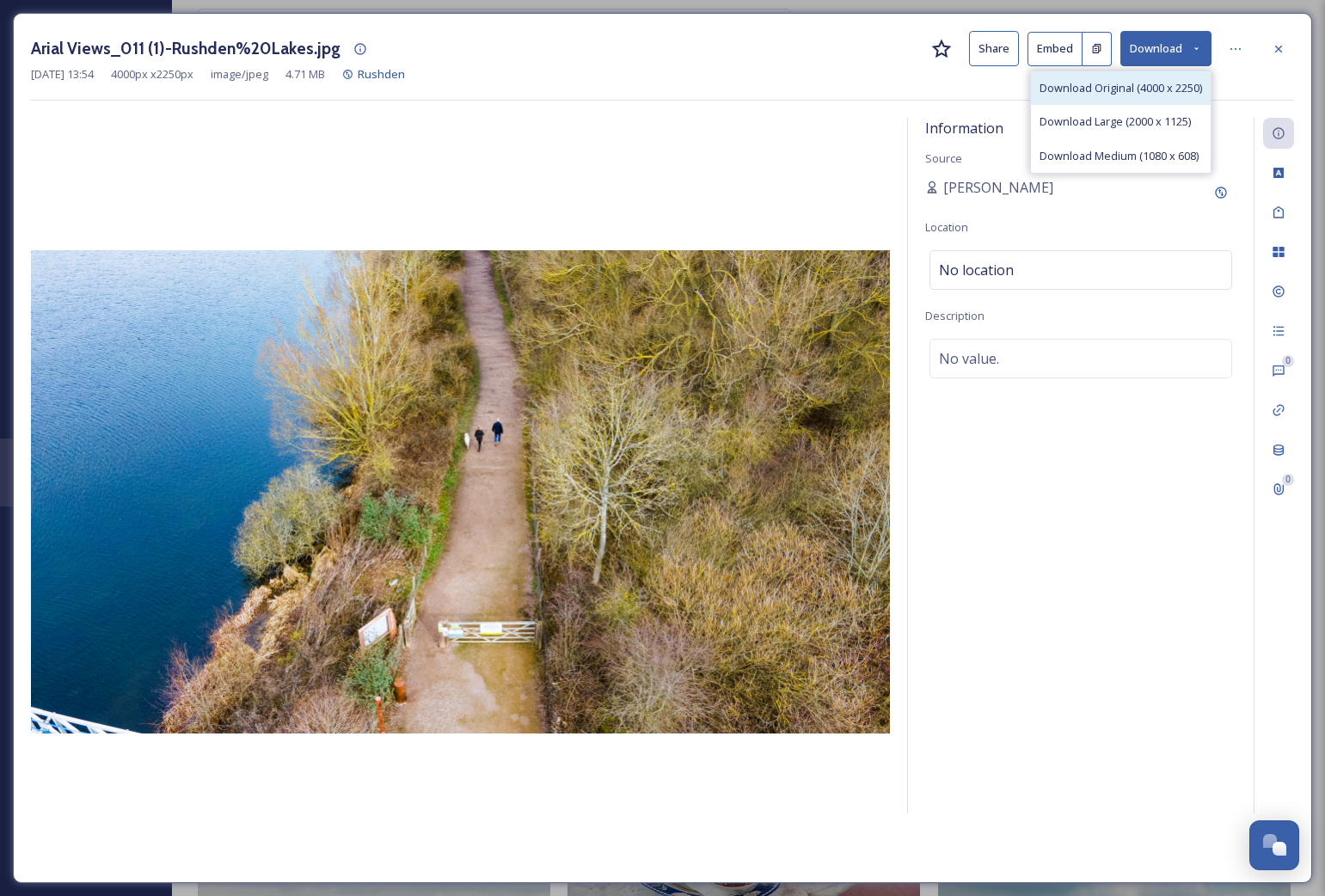
click at [649, 91] on span "Download Original (4000 x 2250)" at bounding box center [1120, 88] width 162 height 16
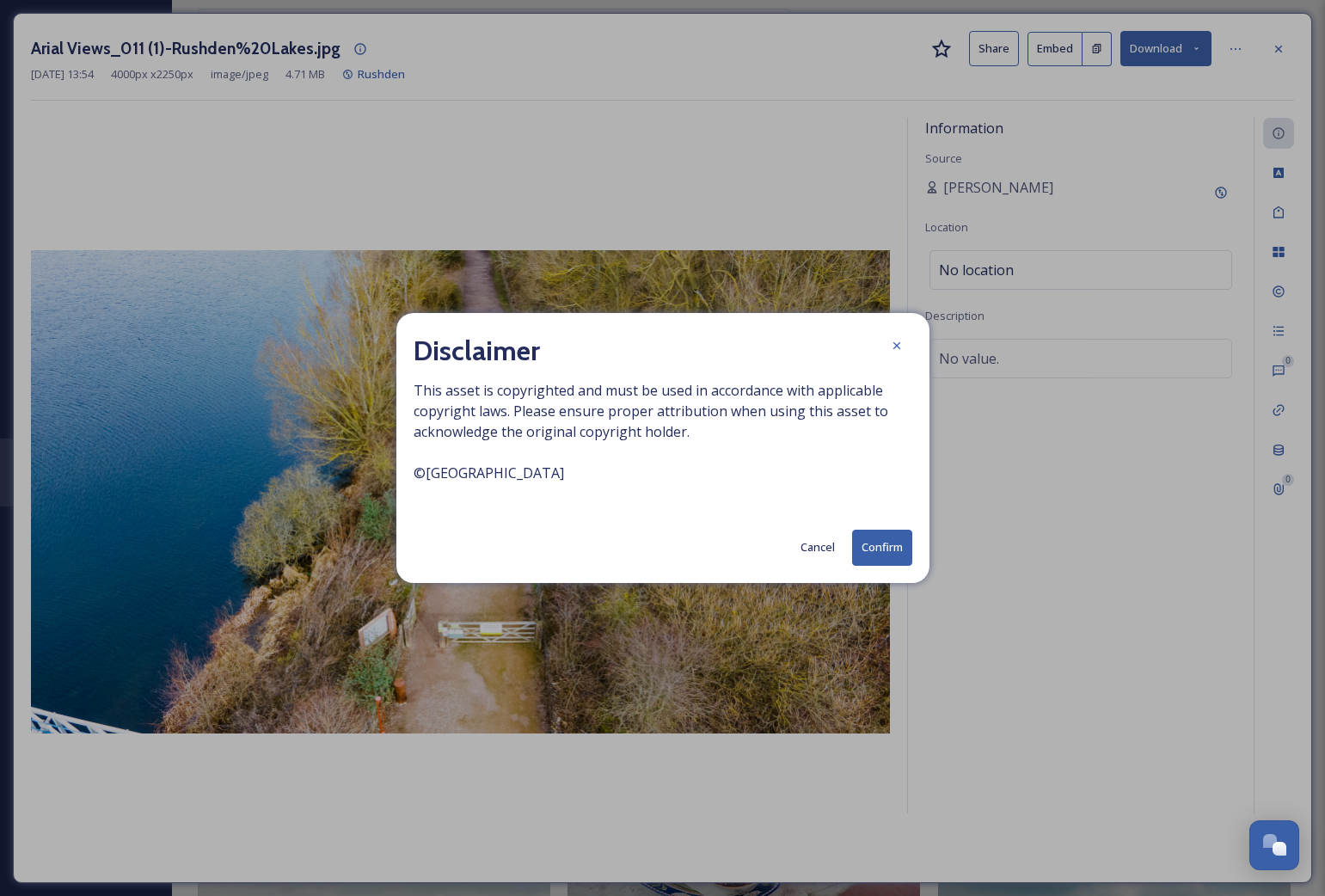
click at [649, 546] on button "Confirm" at bounding box center [882, 546] width 60 height 35
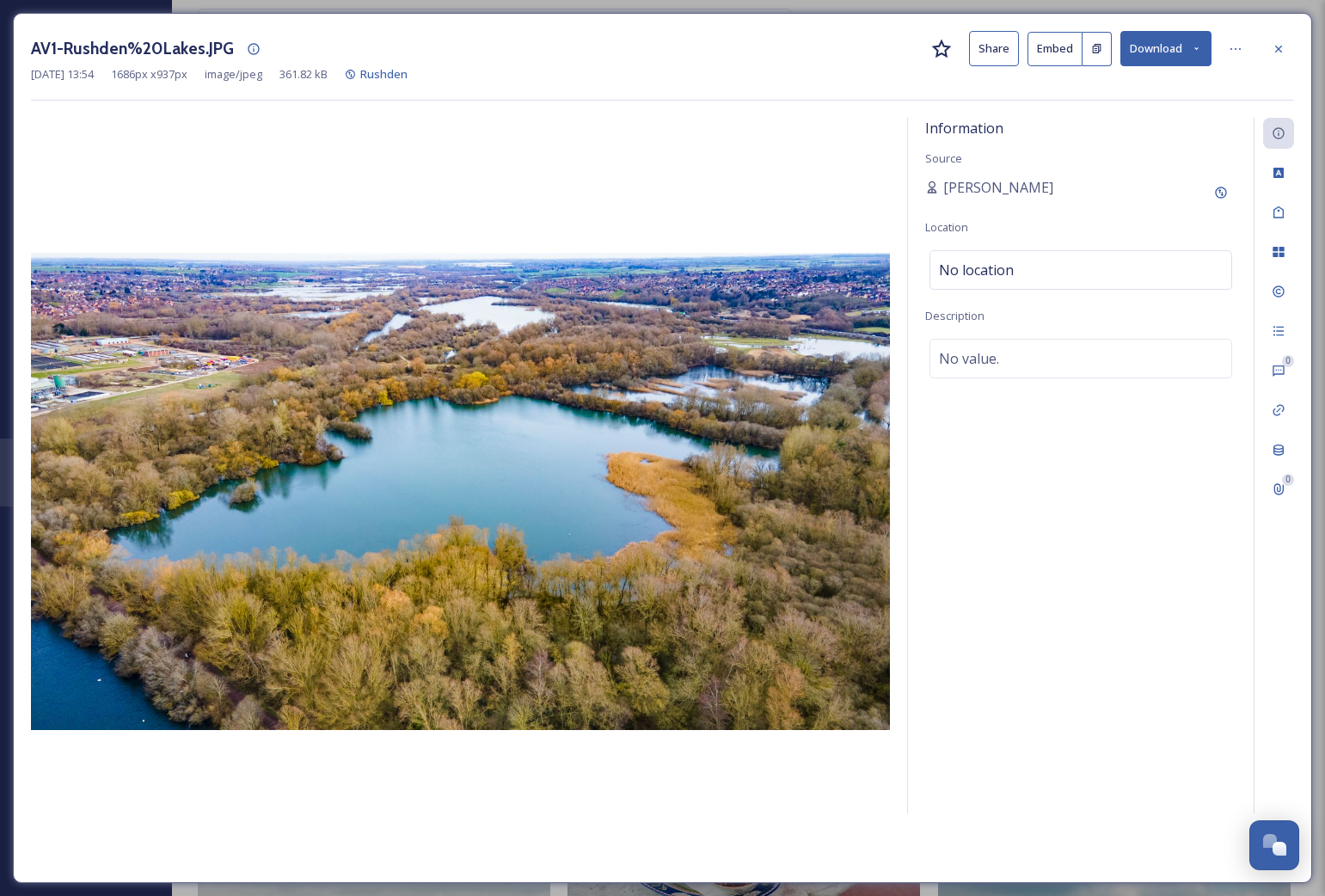
click at [649, 42] on button "Download" at bounding box center [1166, 48] width 92 height 35
click at [649, 81] on span "Download Original (1686 x 937)" at bounding box center [1121, 88] width 156 height 16
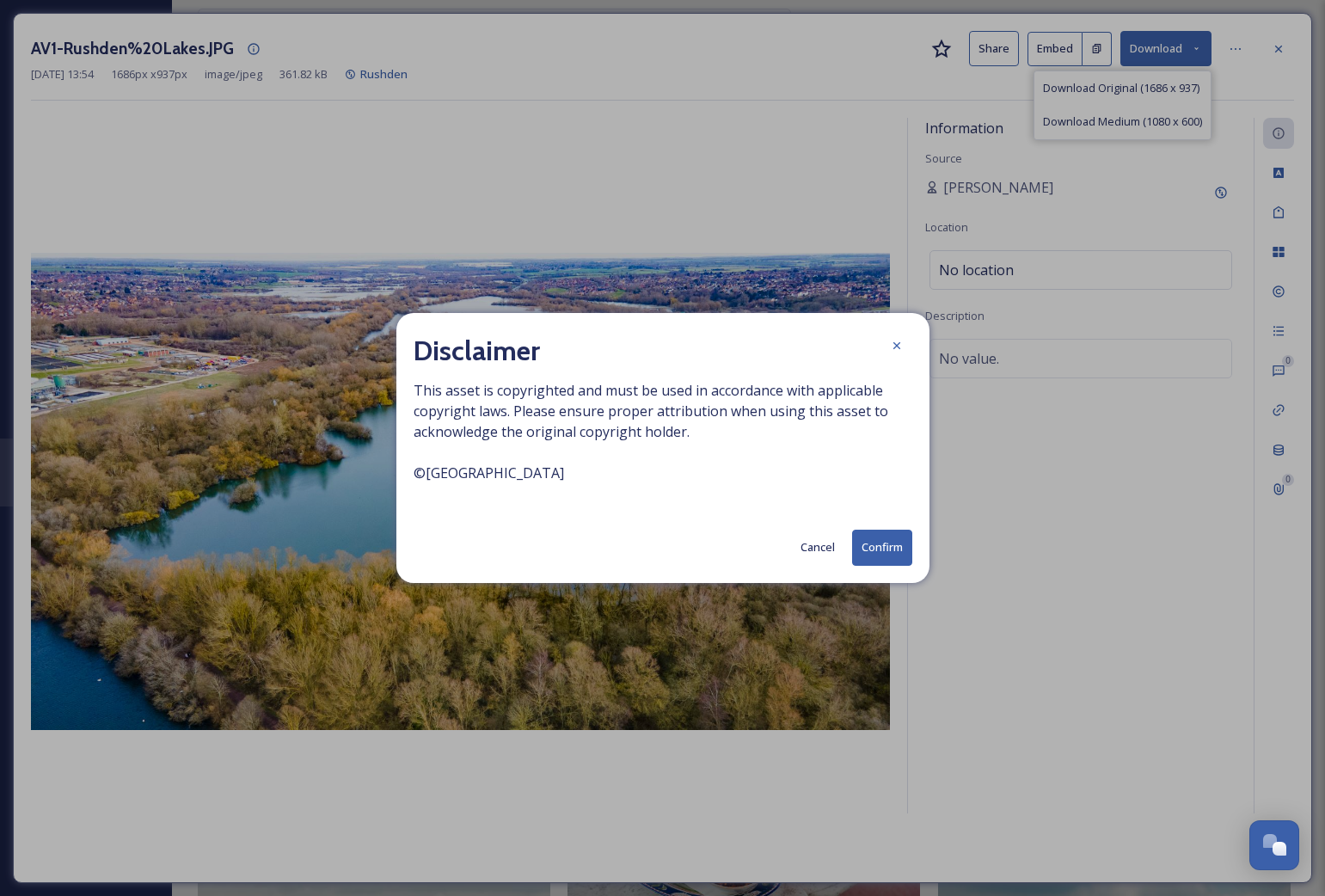
click at [649, 544] on button "Confirm" at bounding box center [882, 546] width 60 height 35
